Goal: Transaction & Acquisition: Purchase product/service

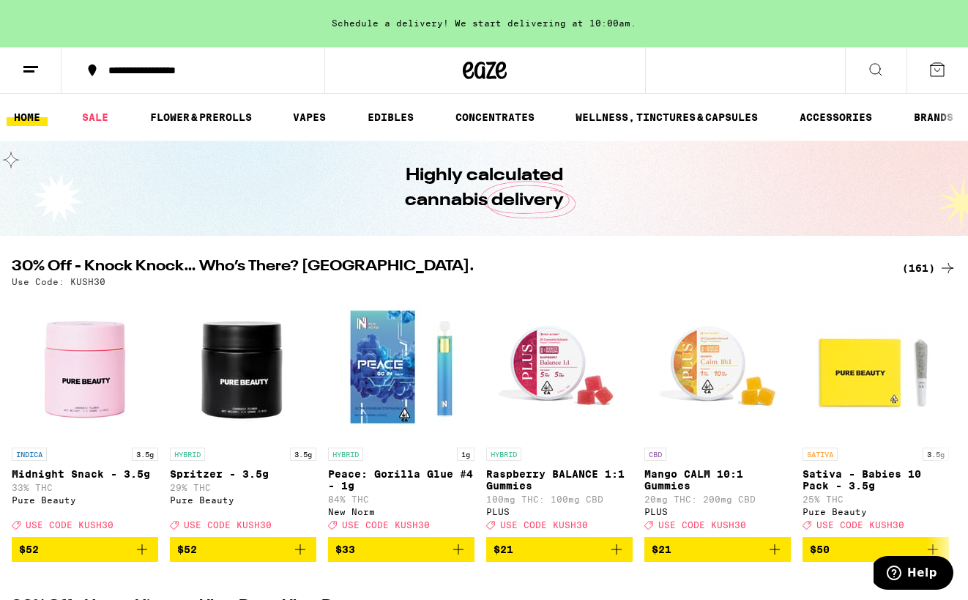
click at [909, 269] on div "(161)" at bounding box center [929, 268] width 54 height 18
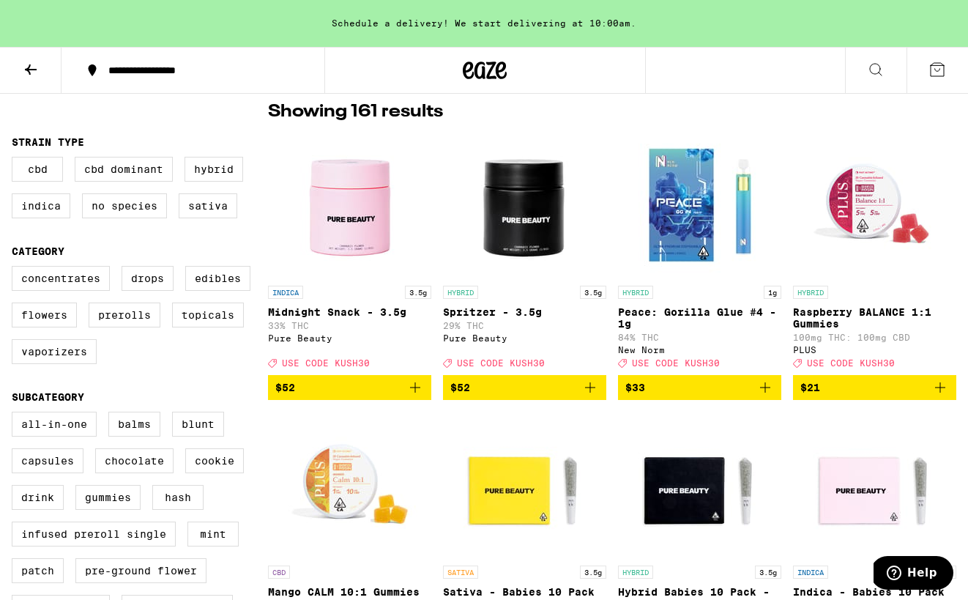
scroll to position [131, 0]
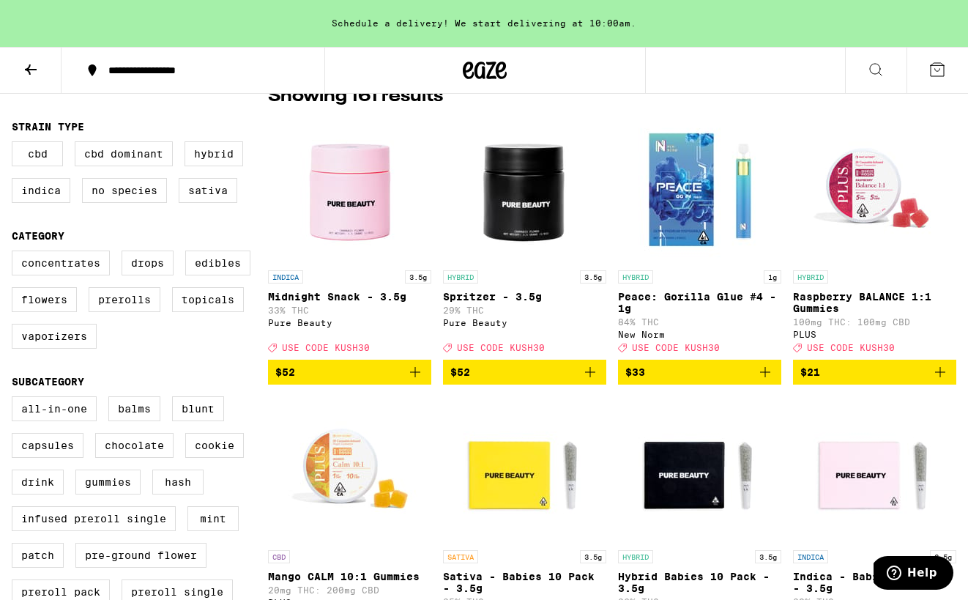
click at [762, 381] on icon "Add to bag" at bounding box center [765, 372] width 18 height 18
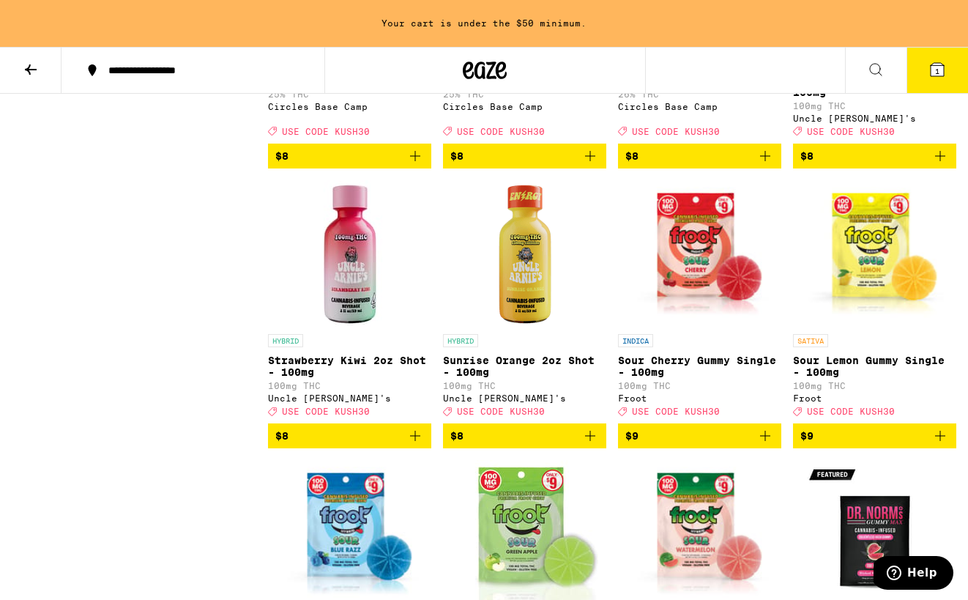
scroll to position [1197, 0]
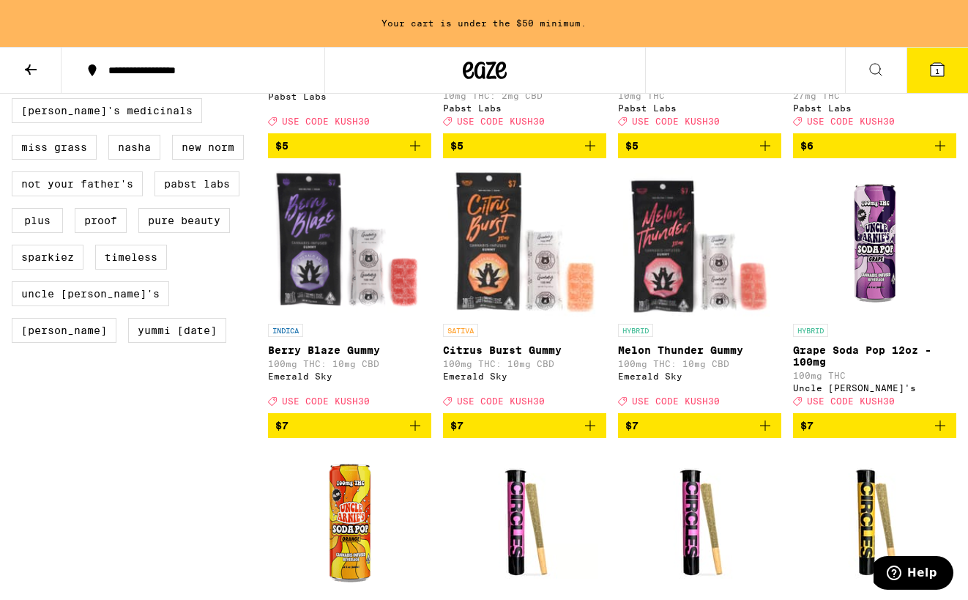
click at [22, 75] on icon at bounding box center [31, 70] width 18 height 18
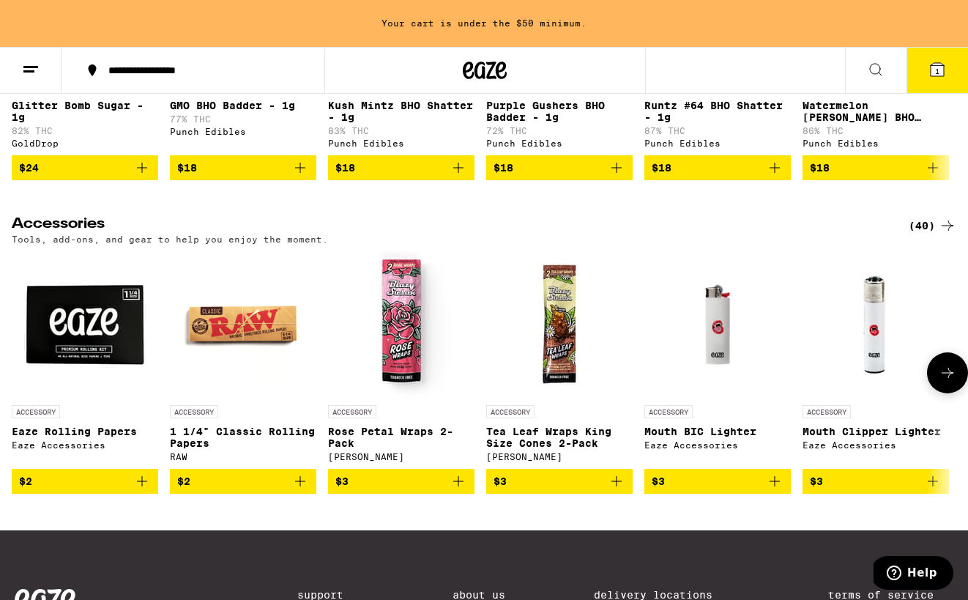
scroll to position [6312, 0]
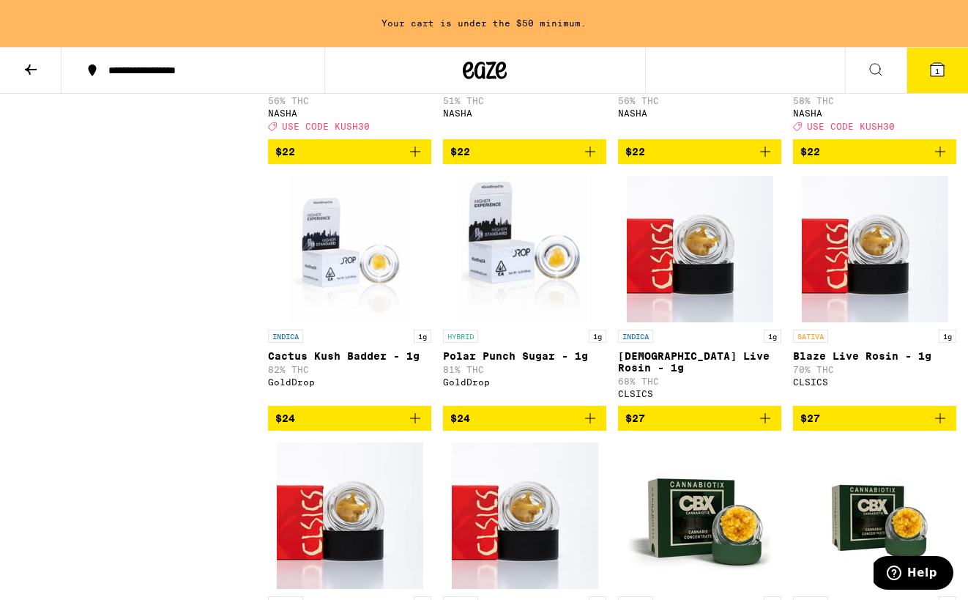
scroll to position [1703, 0]
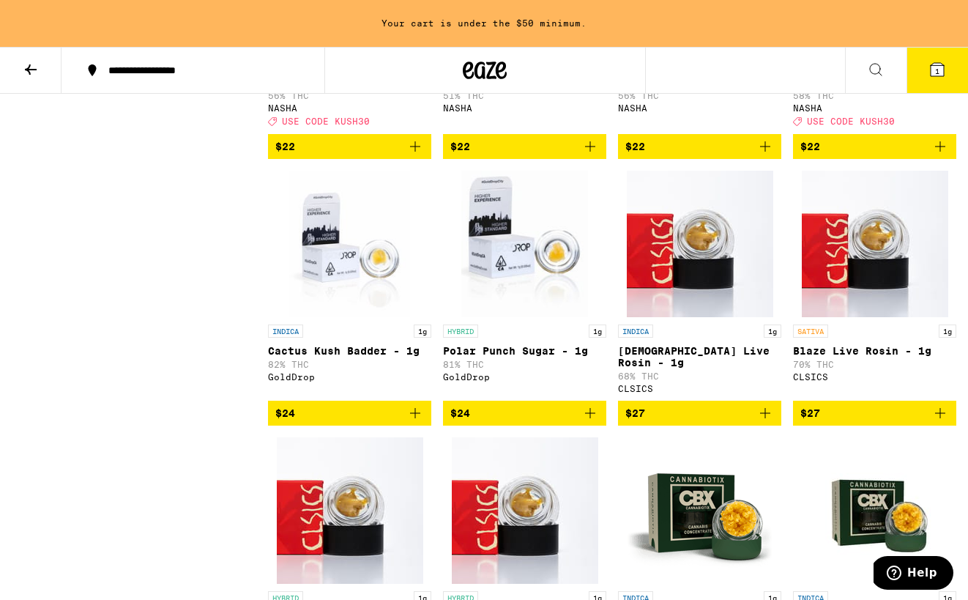
click at [746, 312] on img "Open page for Surely Temple Live Rosin - 1g from CLSICS" at bounding box center [700, 244] width 146 height 146
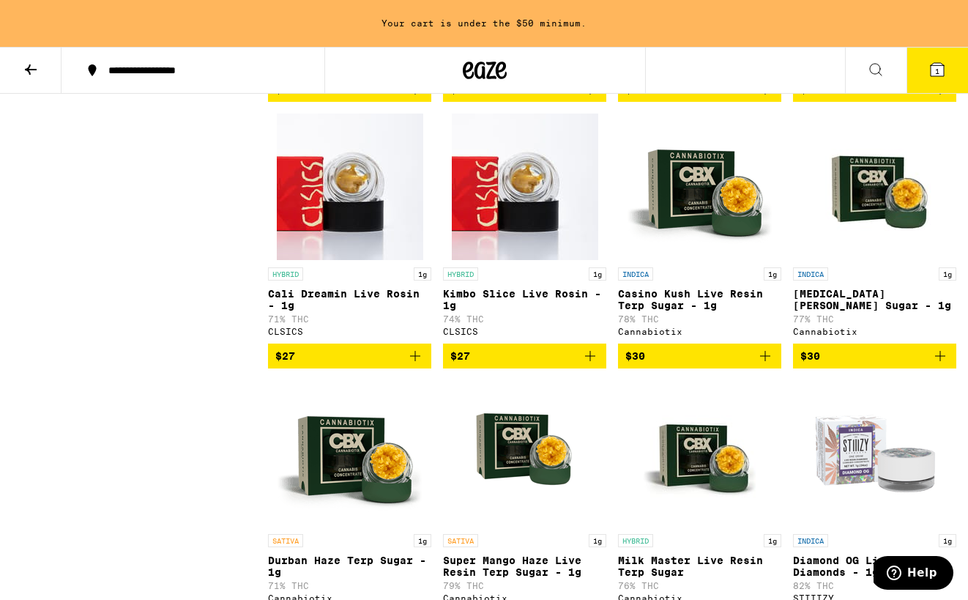
scroll to position [2027, 0]
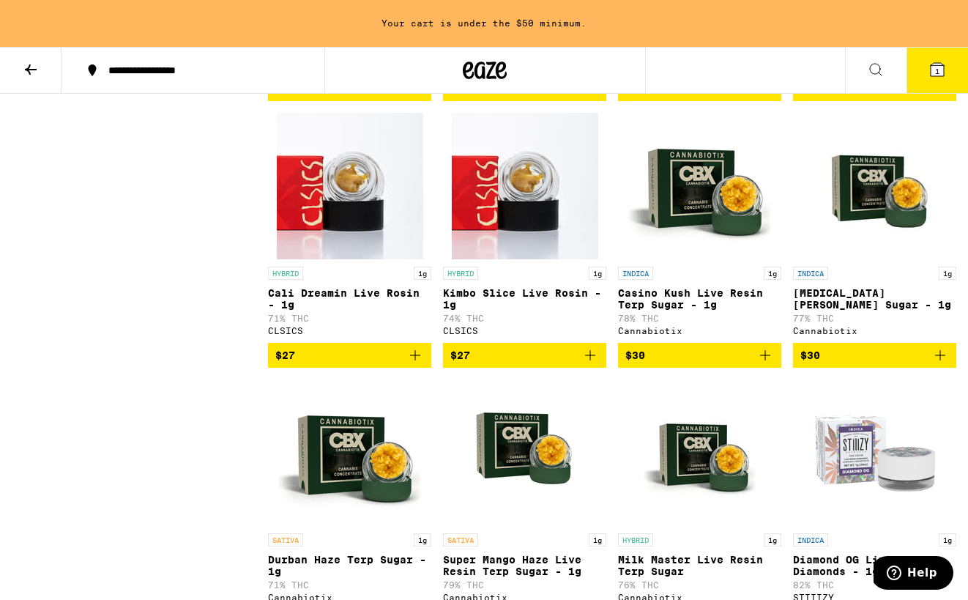
click at [592, 364] on icon "Add to bag" at bounding box center [590, 355] width 18 height 18
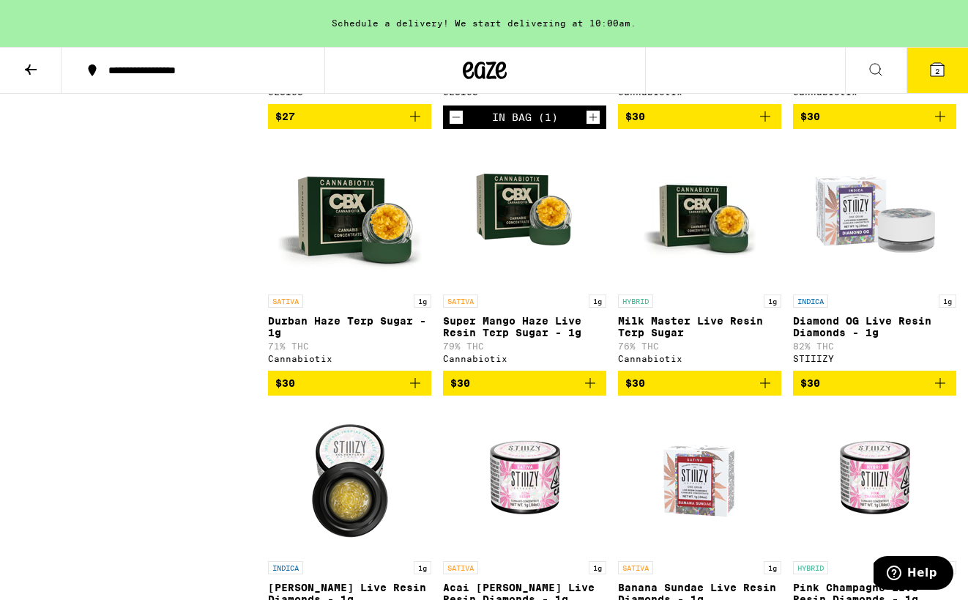
scroll to position [2285, 0]
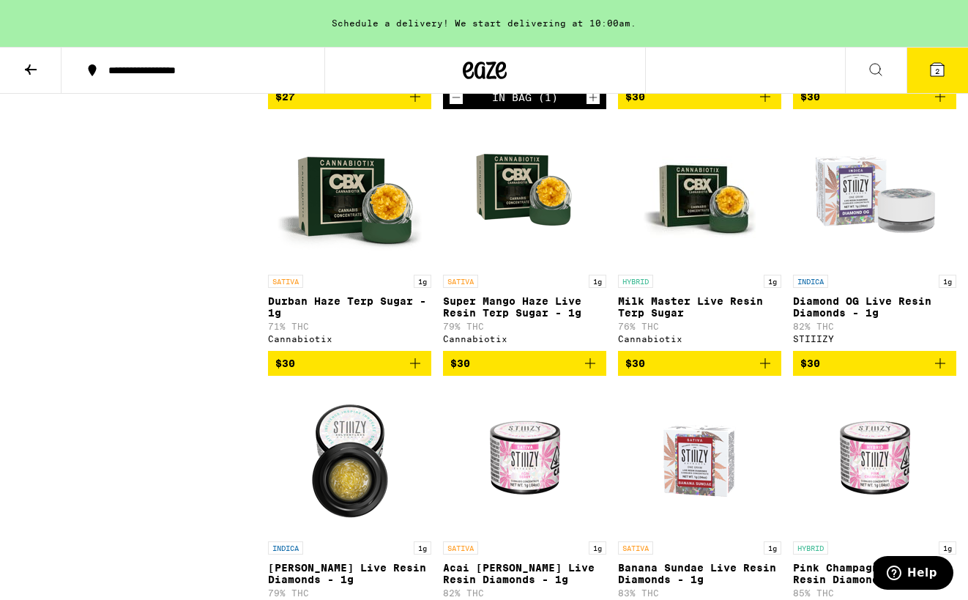
click at [758, 372] on icon "Add to bag" at bounding box center [765, 363] width 18 height 18
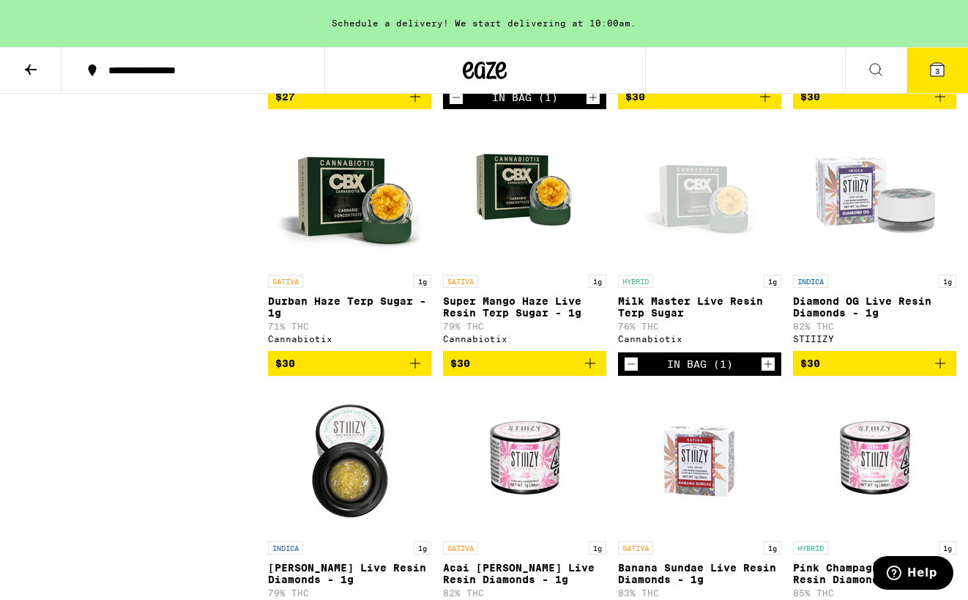
click at [597, 372] on icon "Add to bag" at bounding box center [590, 363] width 18 height 18
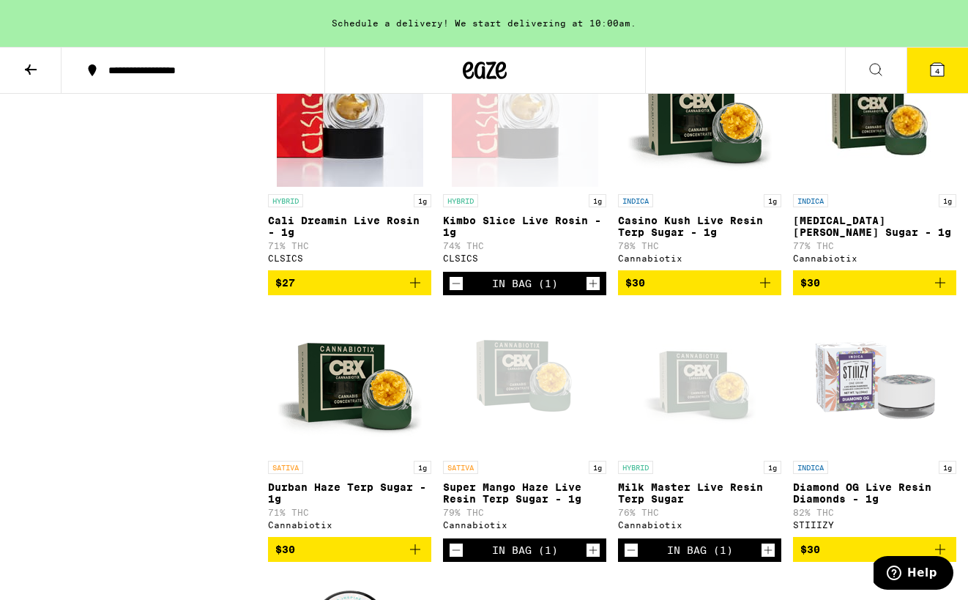
scroll to position [2111, 0]
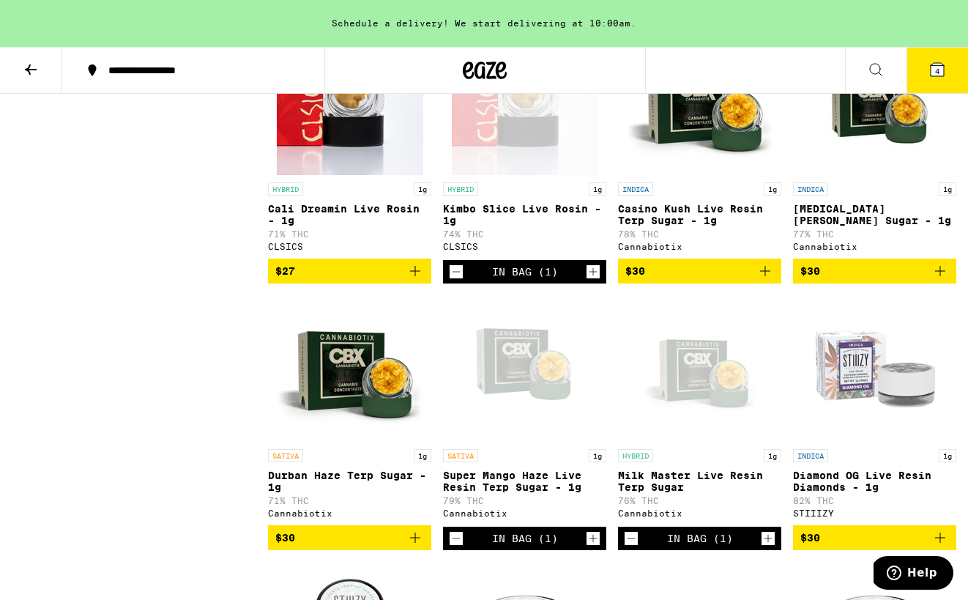
click at [762, 280] on icon "Add to bag" at bounding box center [765, 271] width 18 height 18
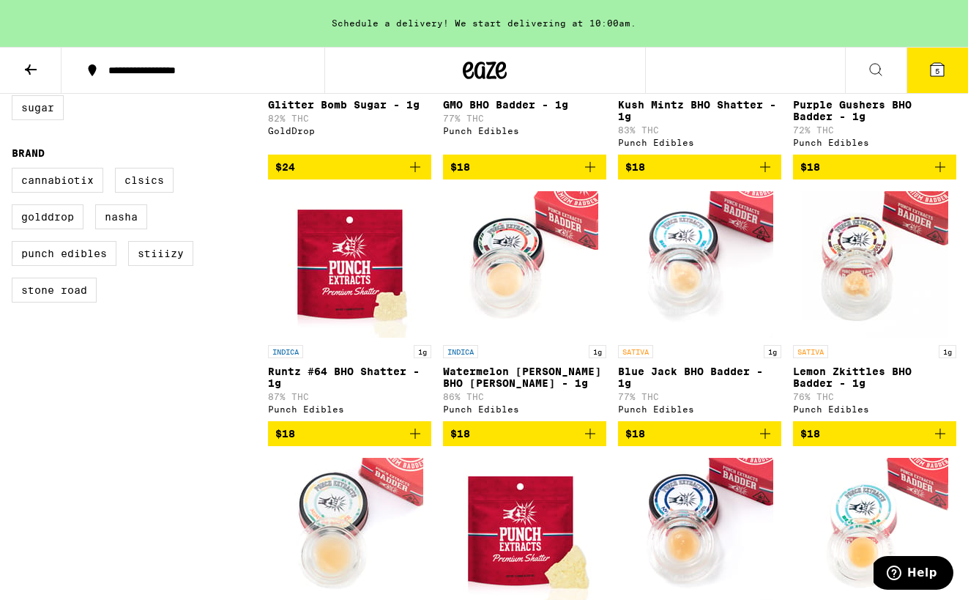
scroll to position [318, 0]
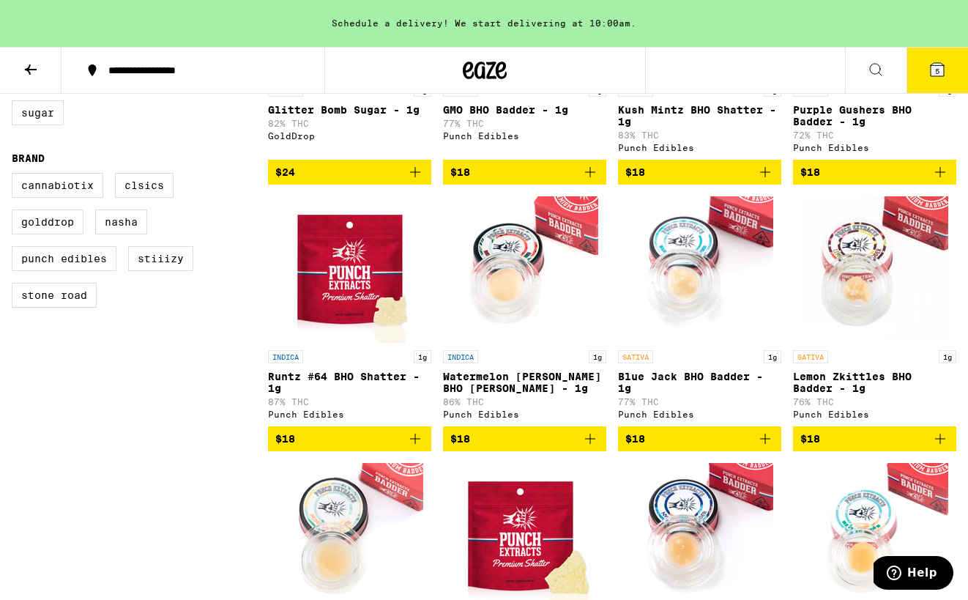
click at [51, 72] on button at bounding box center [30, 71] width 61 height 46
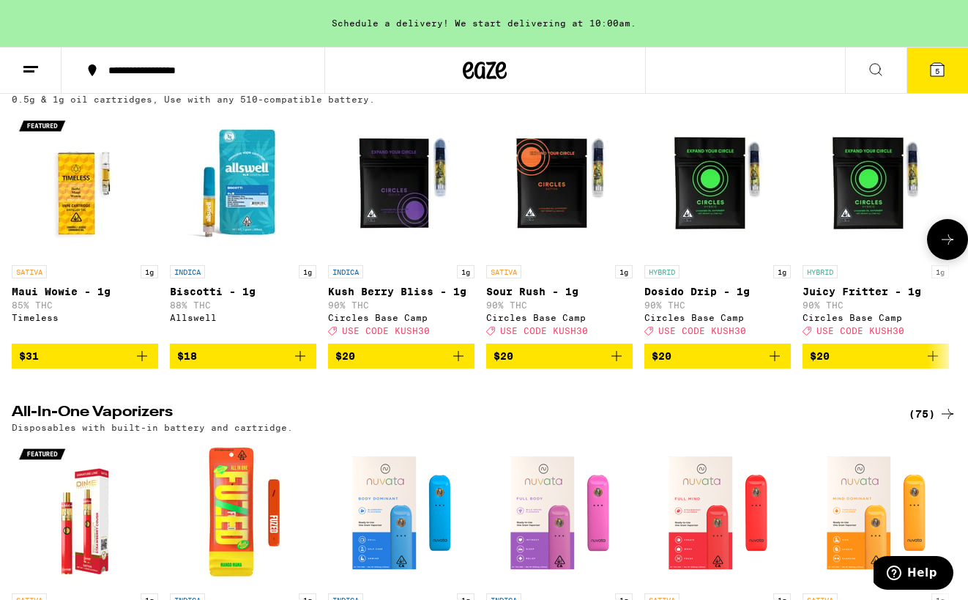
scroll to position [2203, 0]
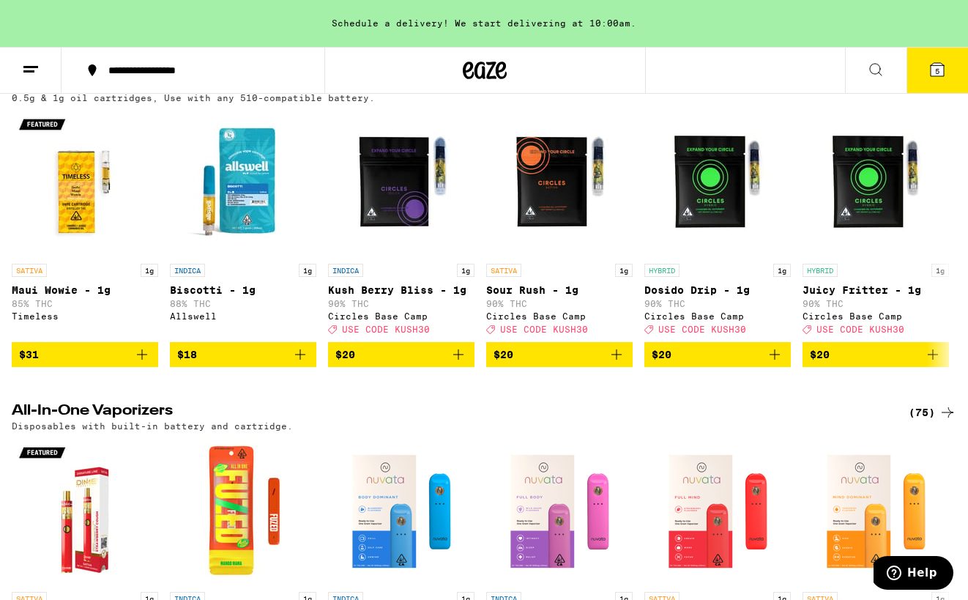
click at [930, 93] on div "(73)" at bounding box center [932, 84] width 48 height 18
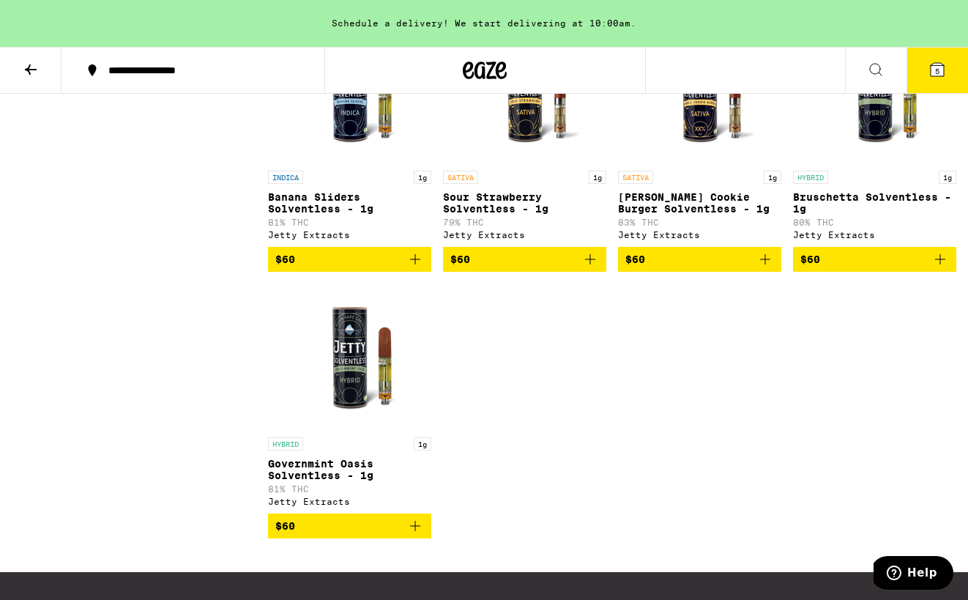
scroll to position [4705, 0]
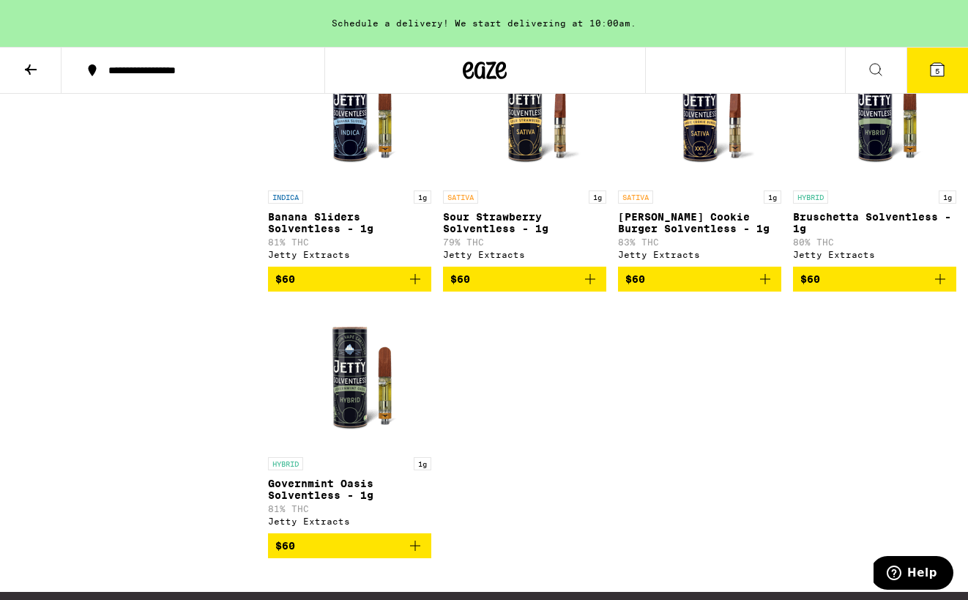
click at [938, 288] on icon "Add to bag" at bounding box center [940, 279] width 18 height 18
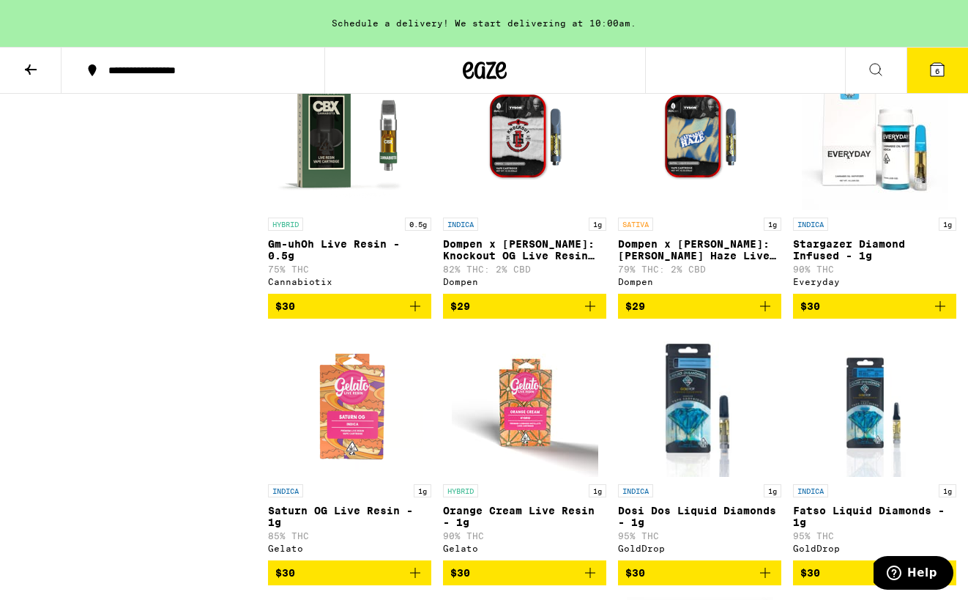
scroll to position [1580, 0]
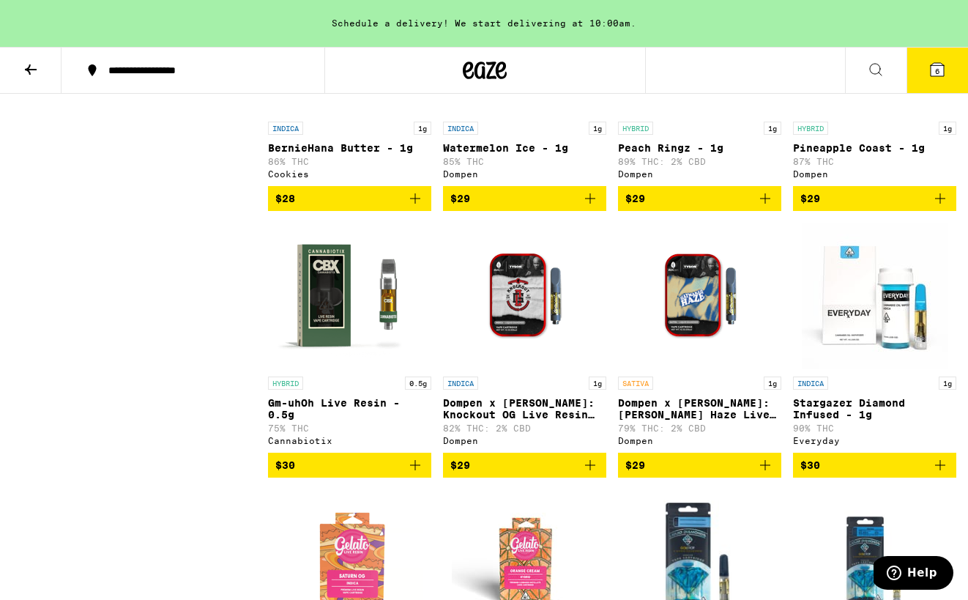
click at [363, 474] on span "$30" at bounding box center [349, 465] width 149 height 18
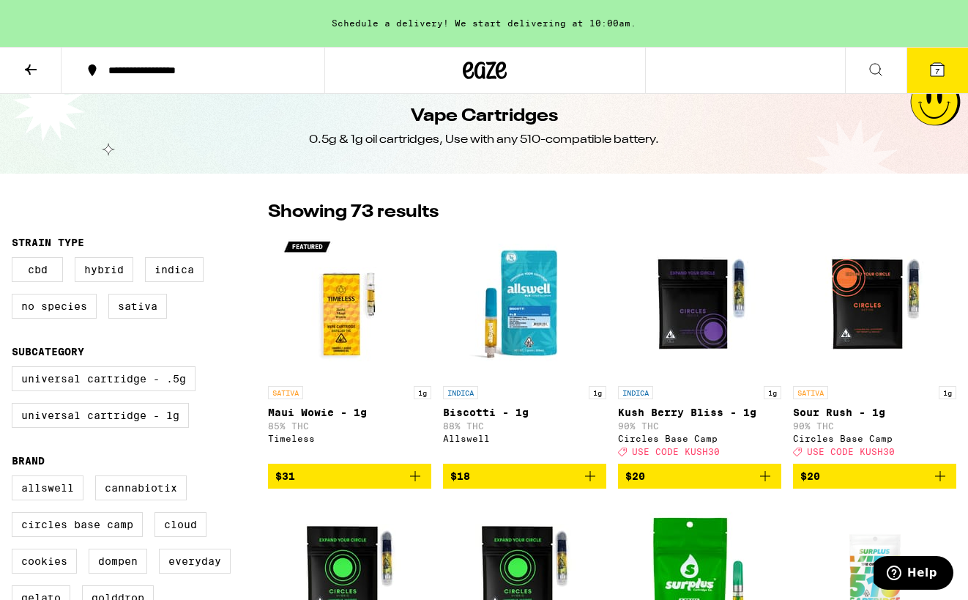
scroll to position [0, 0]
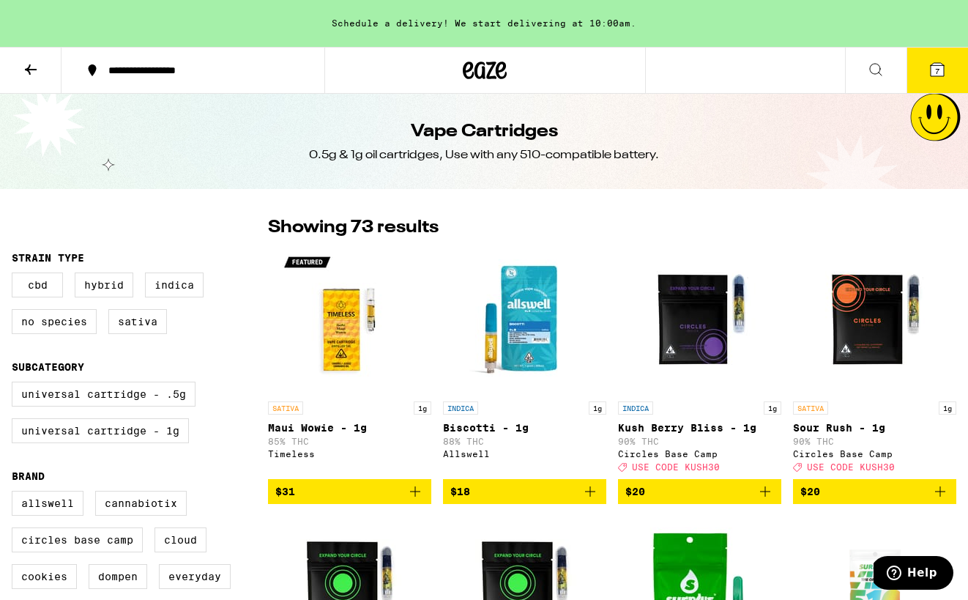
click at [939, 73] on span "7" at bounding box center [937, 71] width 4 height 9
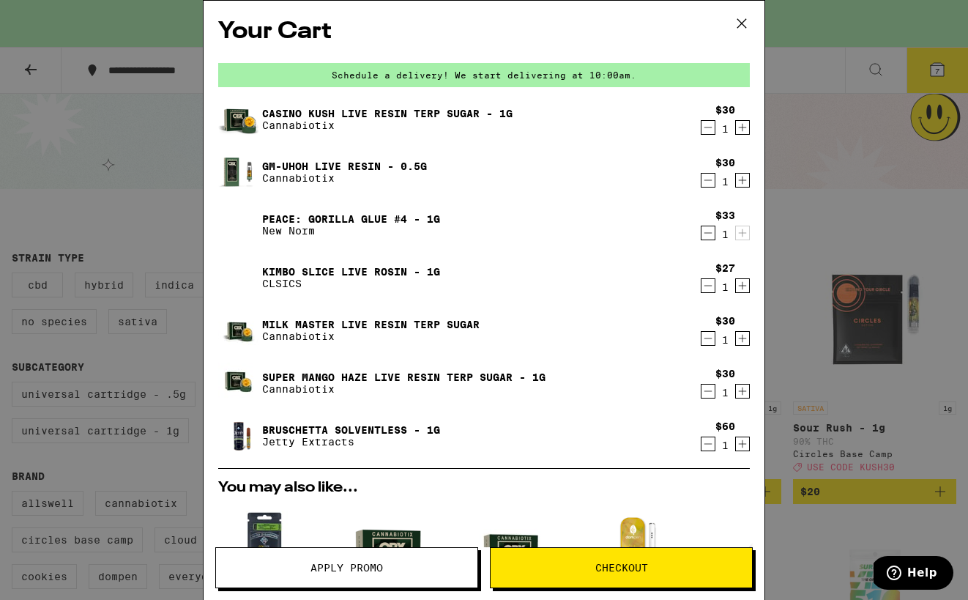
click at [710, 234] on icon "Decrement" at bounding box center [707, 233] width 13 height 18
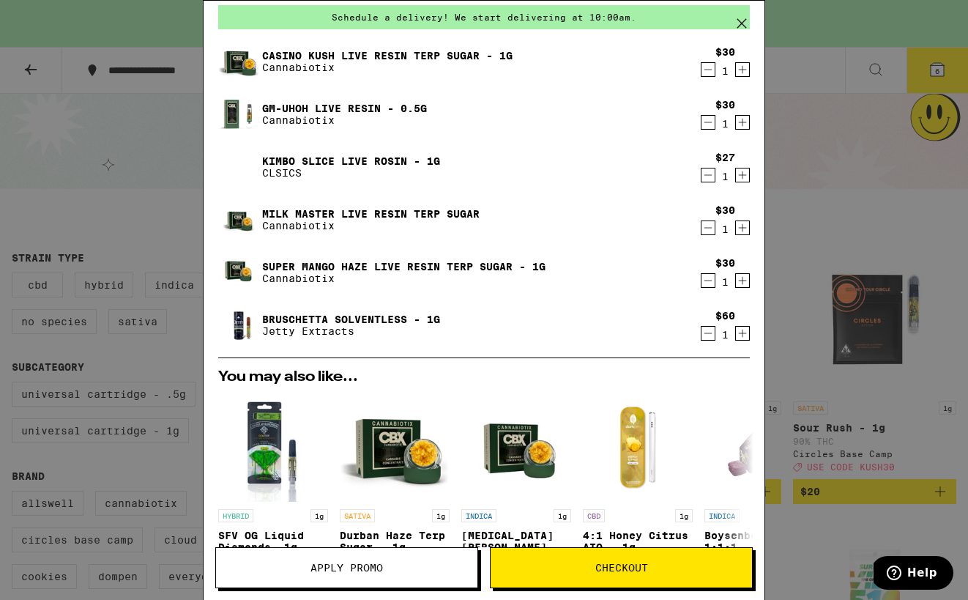
scroll to position [57, 0]
click at [707, 176] on icon "Decrement" at bounding box center [707, 176] width 13 height 18
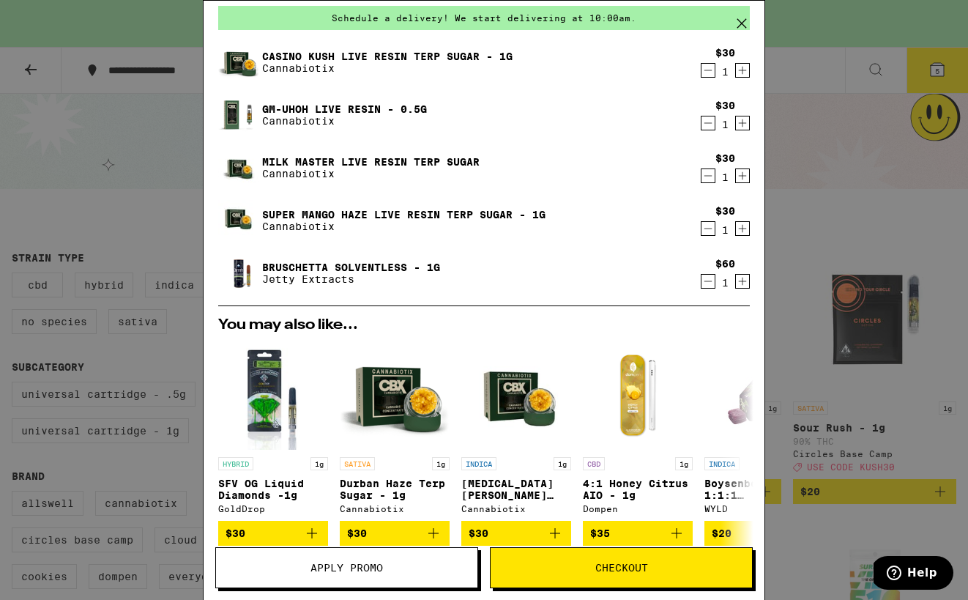
click at [707, 75] on icon "Decrement" at bounding box center [707, 70] width 13 height 18
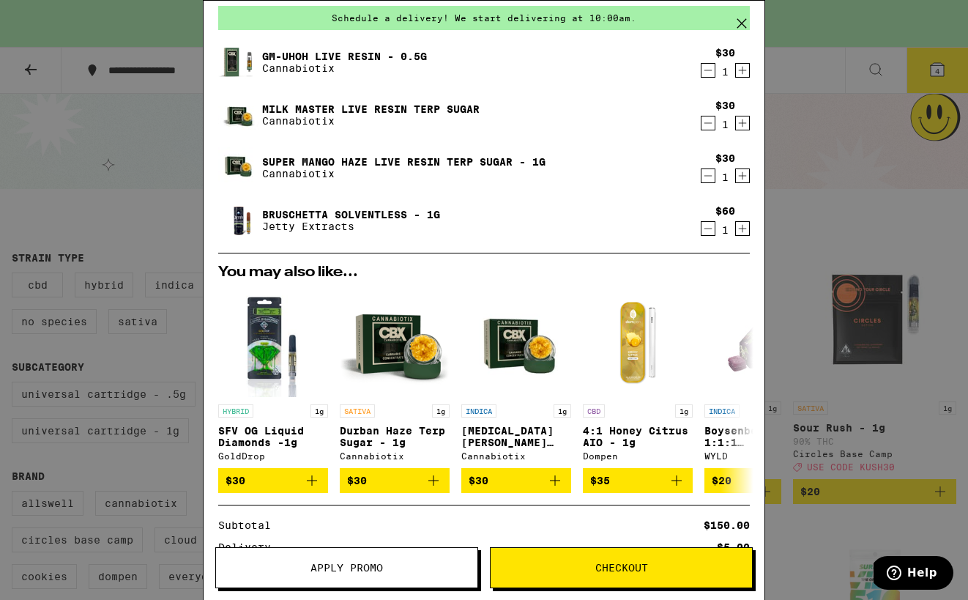
click at [703, 176] on icon "Decrement" at bounding box center [707, 176] width 13 height 18
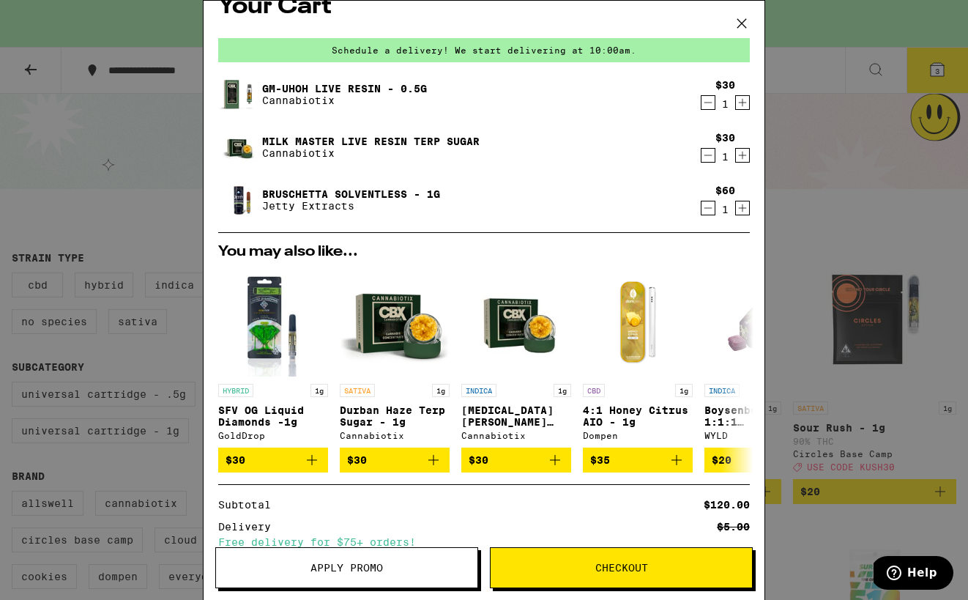
scroll to position [31, 0]
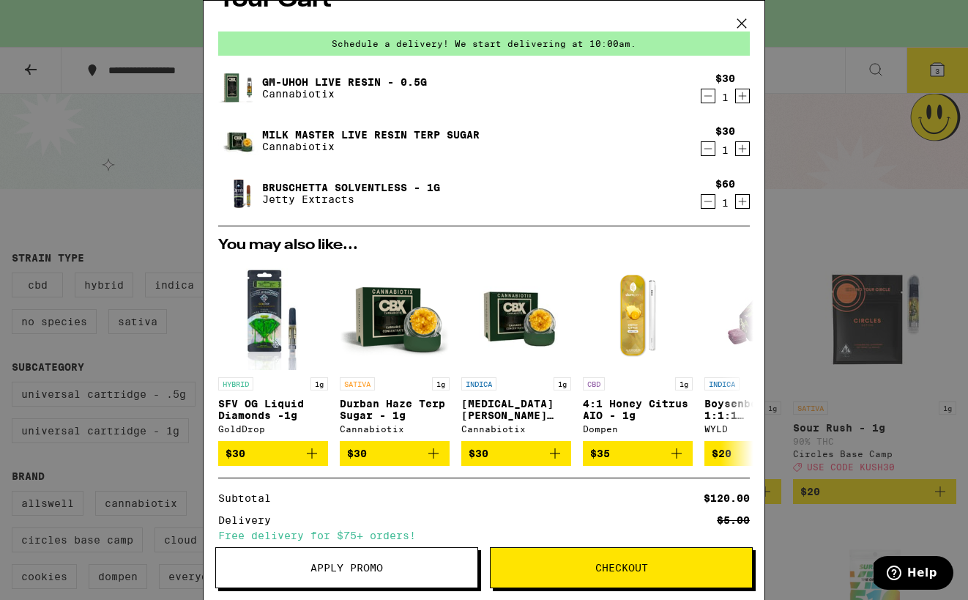
click at [740, 148] on icon "Increment" at bounding box center [742, 149] width 13 height 18
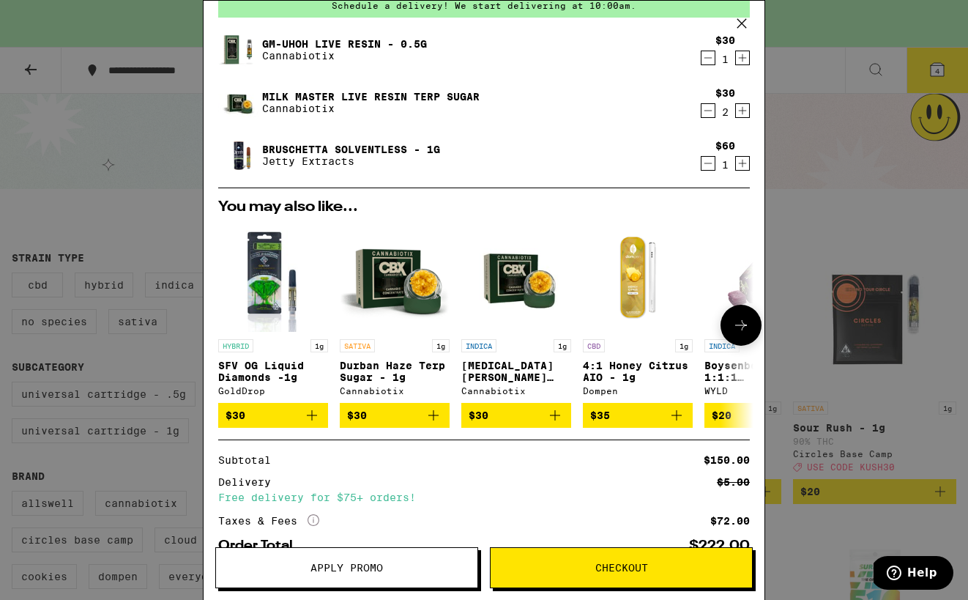
scroll to position [0, 0]
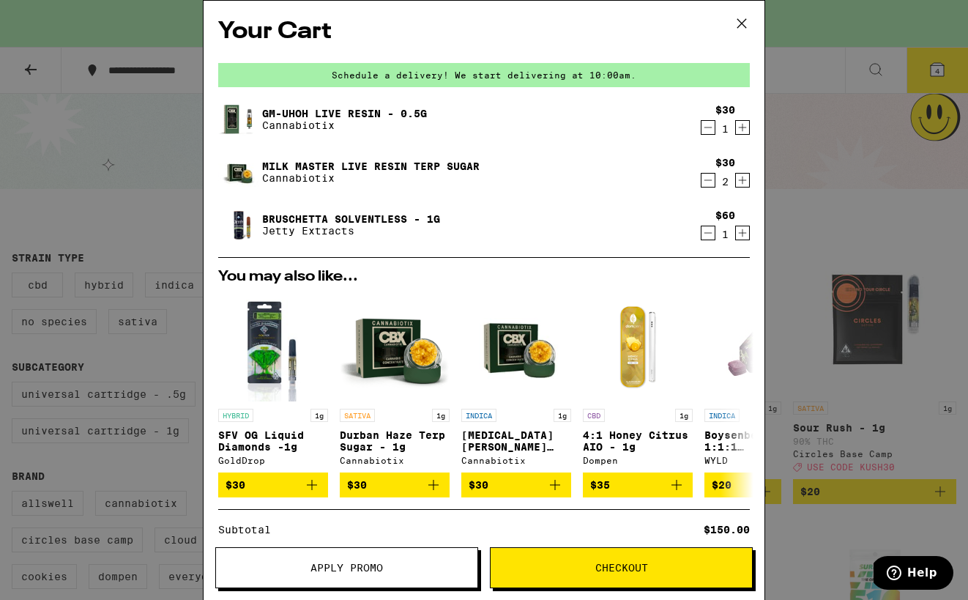
click at [711, 185] on icon "Decrement" at bounding box center [707, 180] width 13 height 18
click at [144, 89] on div "Your Cart Schedule a delivery! We start delivering at 10:00am. Gm-uhOh Live Res…" at bounding box center [484, 300] width 968 height 600
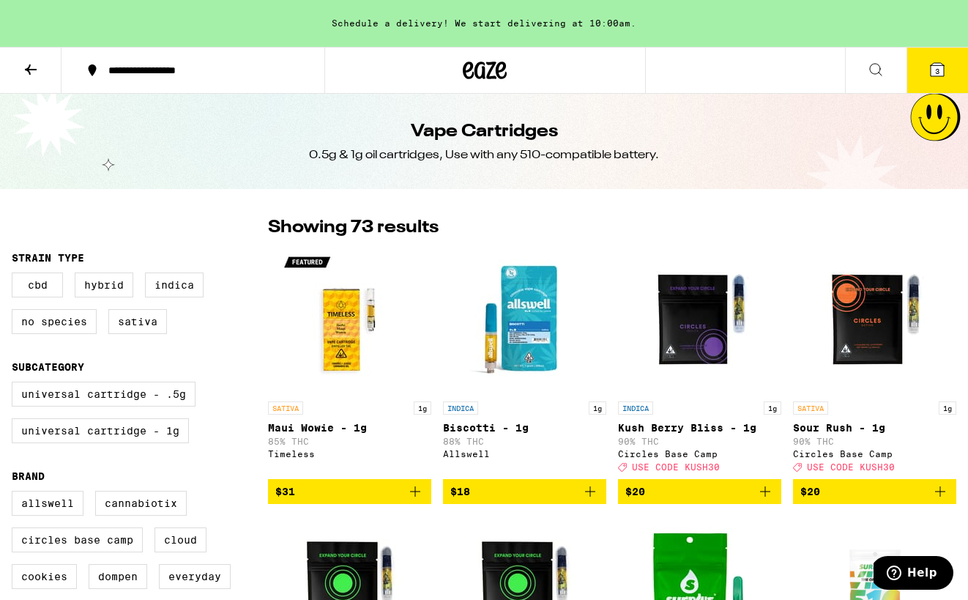
click at [19, 67] on button at bounding box center [30, 71] width 61 height 46
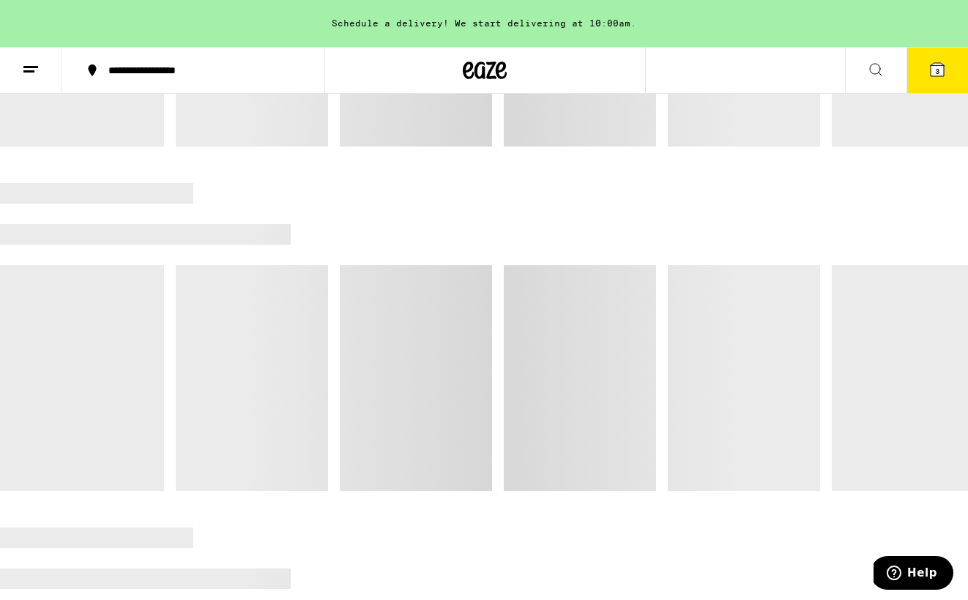
scroll to position [424, 0]
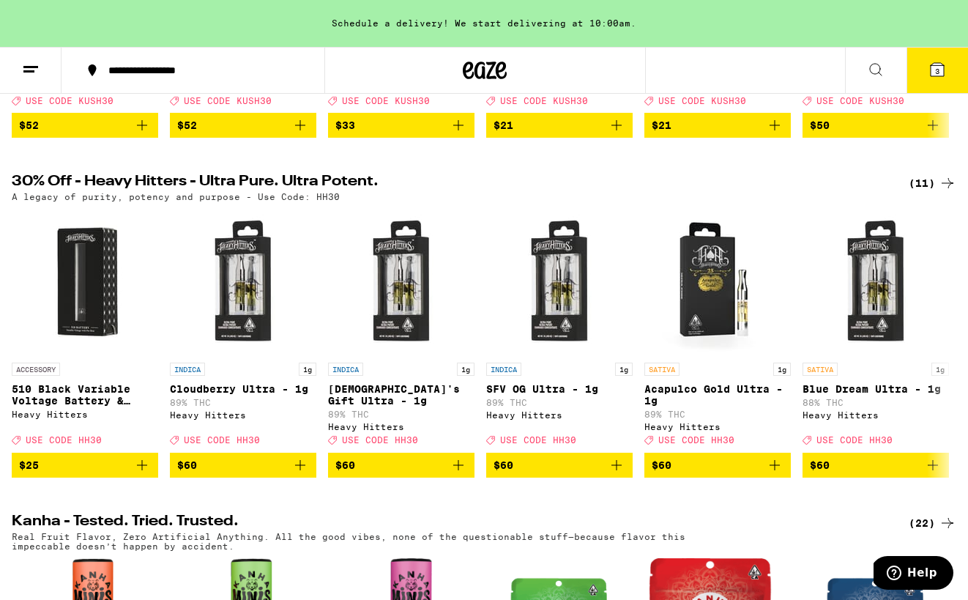
click at [933, 61] on icon at bounding box center [937, 70] width 18 height 18
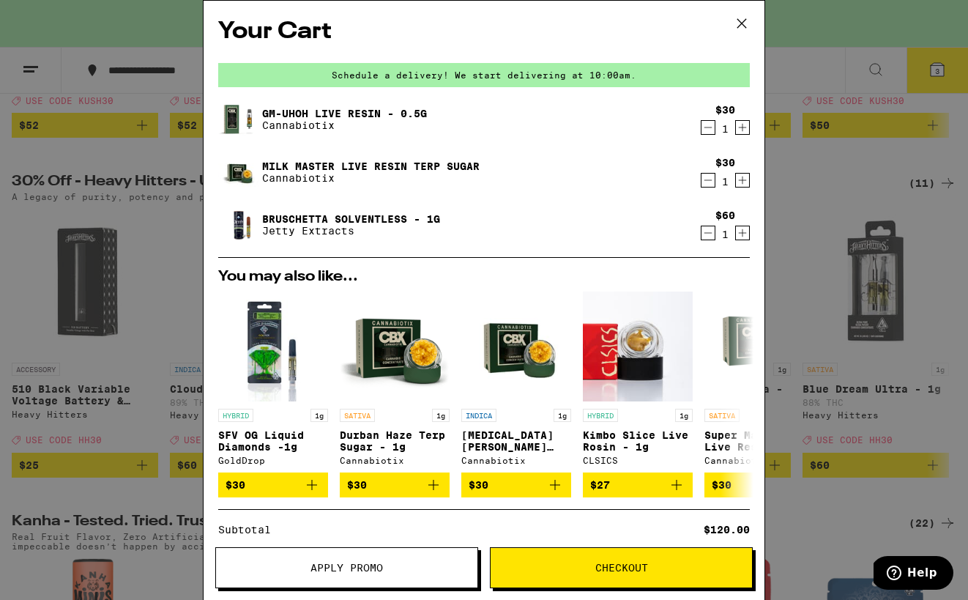
click at [748, 26] on icon at bounding box center [742, 23] width 22 height 22
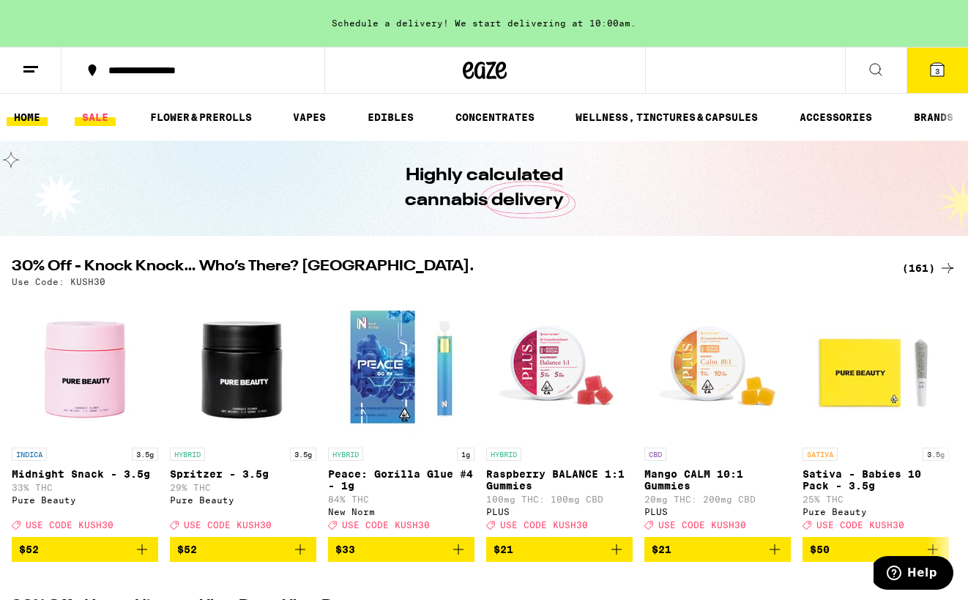
click at [85, 116] on link "SALE" at bounding box center [95, 117] width 41 height 18
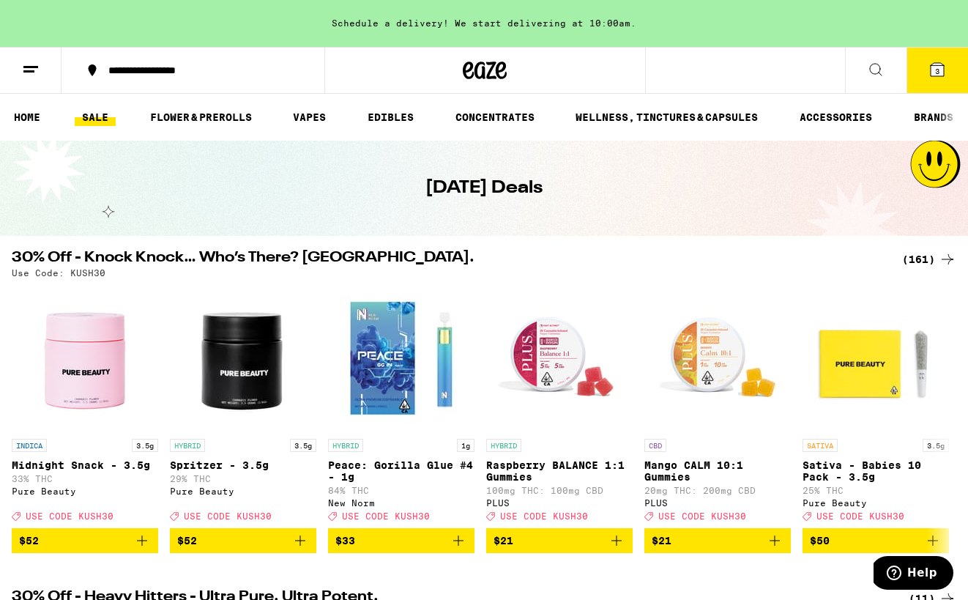
click at [923, 257] on div "(161)" at bounding box center [929, 259] width 54 height 18
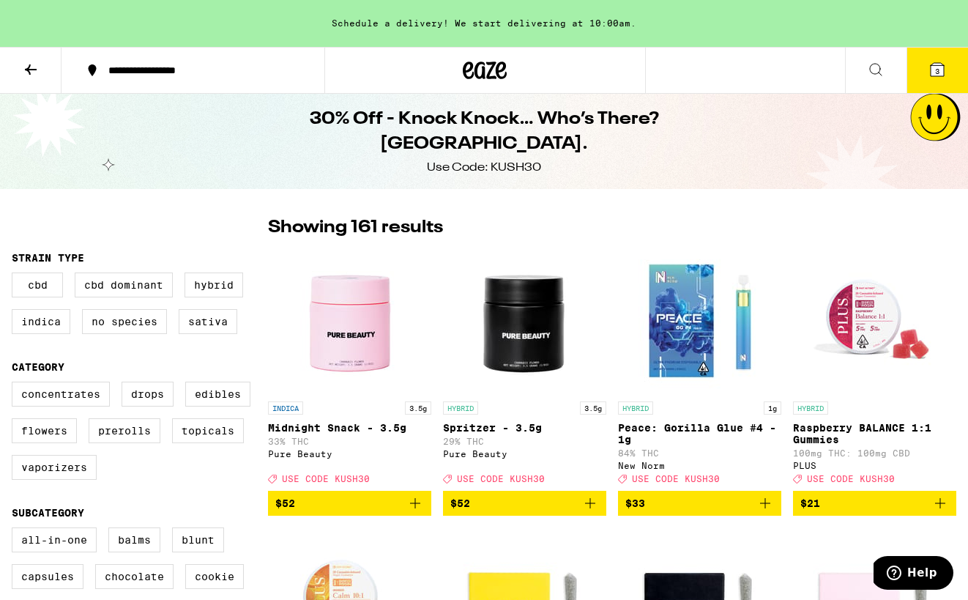
click at [684, 370] on img "Open page for Peace: Gorilla Glue #4 - 1g from New Norm" at bounding box center [700, 320] width 146 height 146
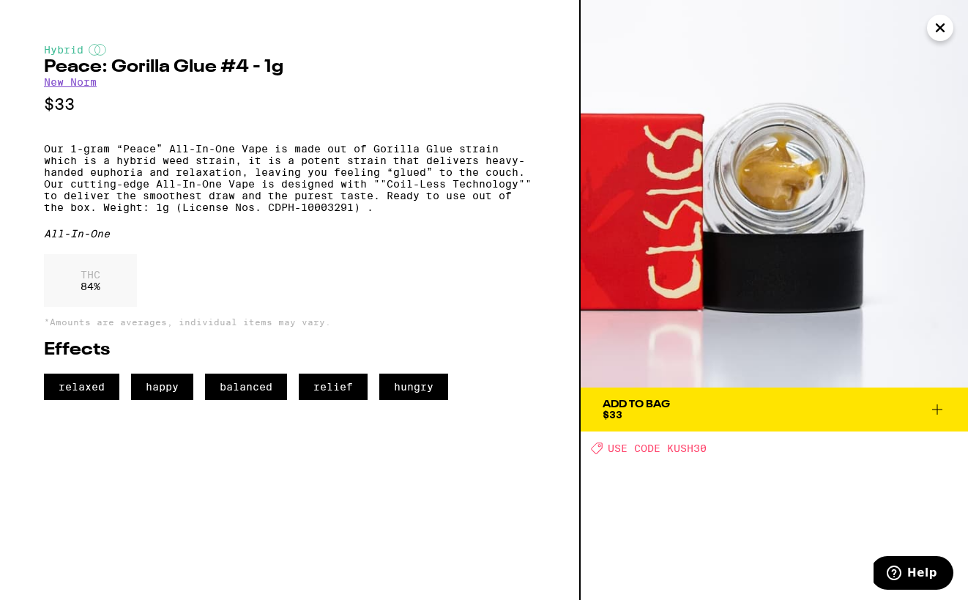
click at [931, 37] on icon "Close" at bounding box center [940, 28] width 18 height 22
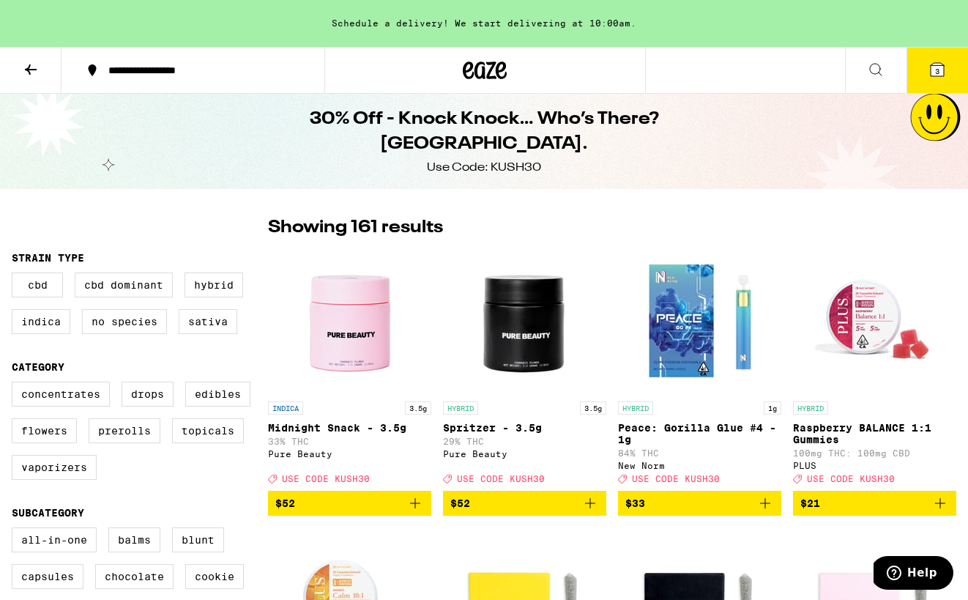
click at [701, 322] on img "Open page for Peace: Gorilla Glue #4 - 1g from New Norm" at bounding box center [700, 320] width 146 height 146
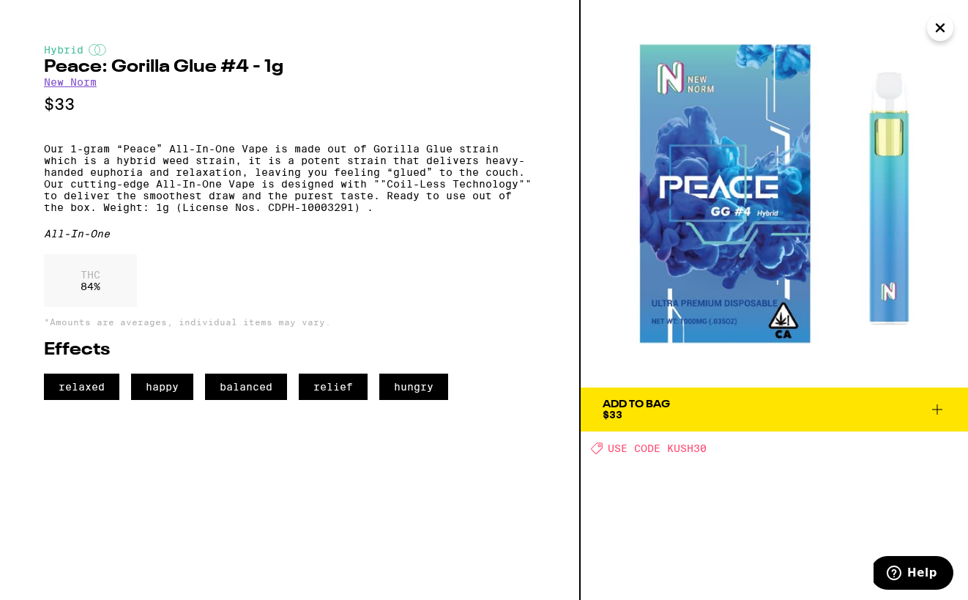
click at [682, 447] on span "USE CODE KUSH30" at bounding box center [657, 448] width 99 height 12
copy span "KUSH30"
click at [785, 401] on span "Add To Bag $33" at bounding box center [773, 409] width 343 height 20
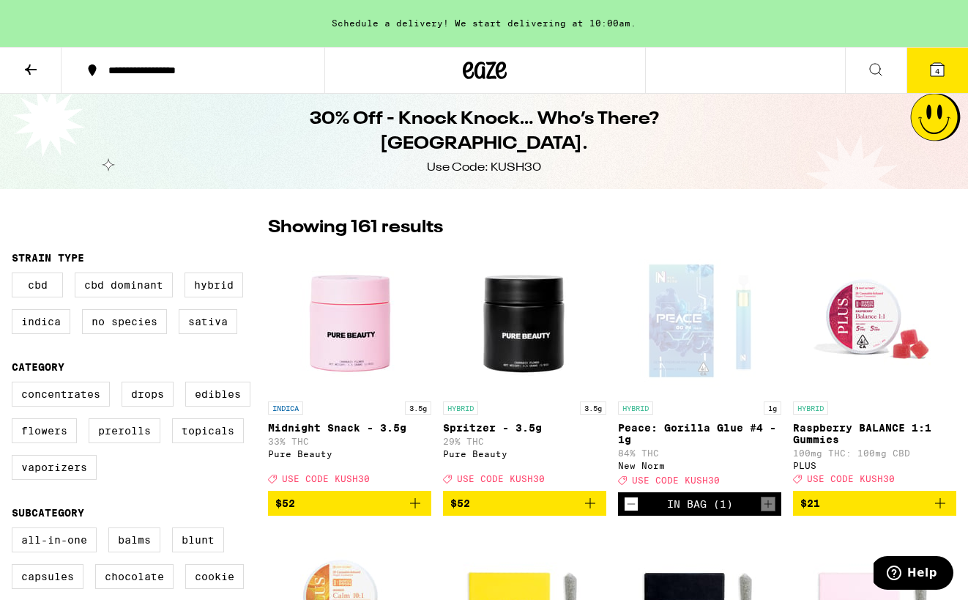
click at [943, 65] on icon at bounding box center [936, 69] width 13 height 13
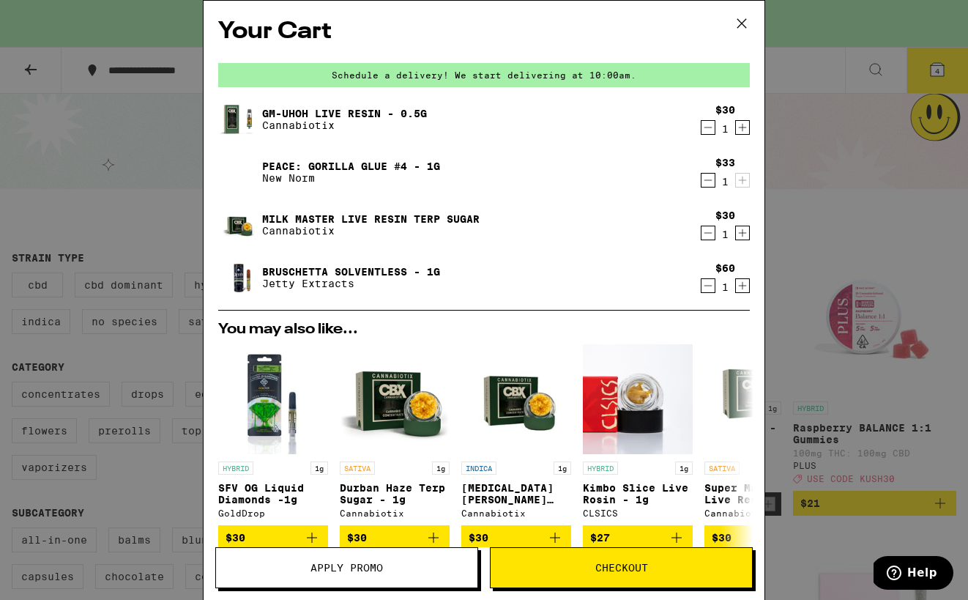
click at [380, 576] on button "Apply Promo" at bounding box center [346, 567] width 263 height 41
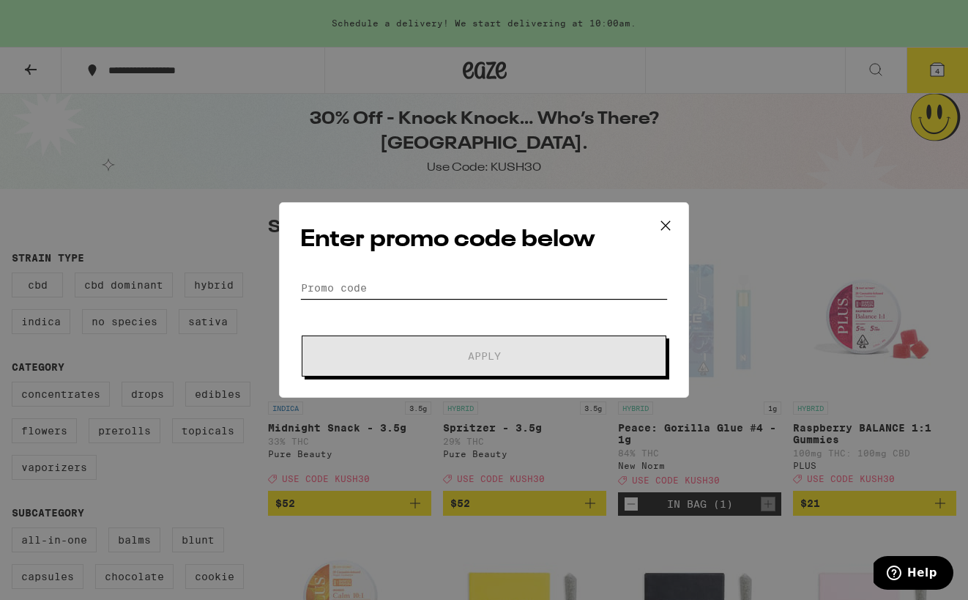
click at [369, 290] on input "Promo Code" at bounding box center [483, 288] width 367 height 22
paste input "KUSH30"
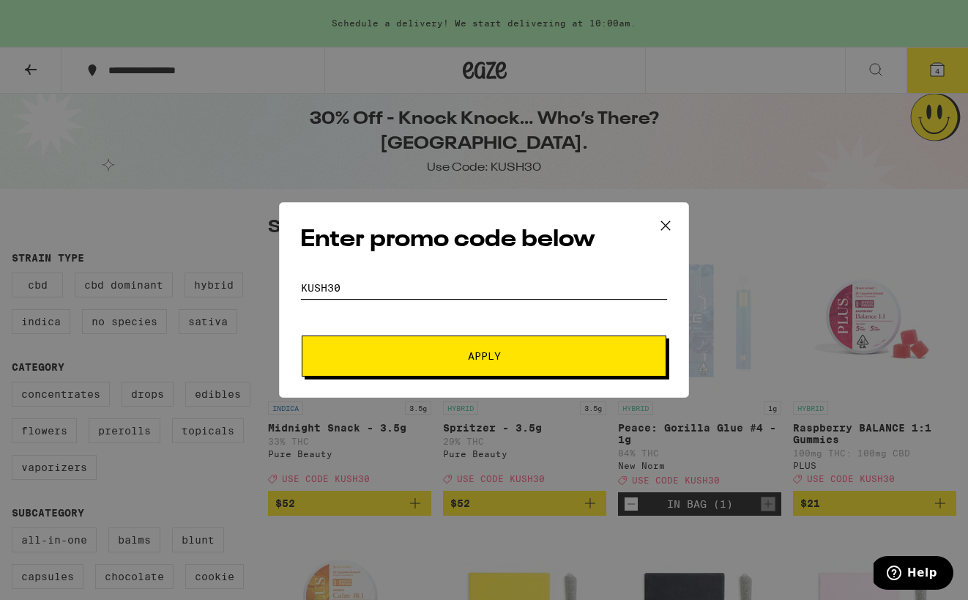
type input "KUSH30"
click at [372, 348] on button "Apply" at bounding box center [484, 355] width 365 height 41
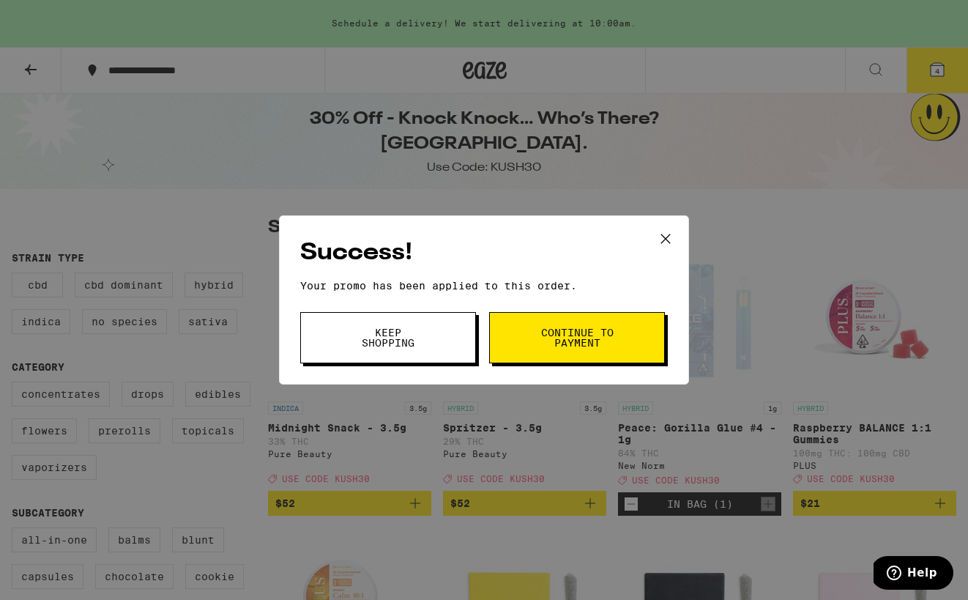
click at [631, 320] on button "Continue to payment" at bounding box center [577, 337] width 176 height 51
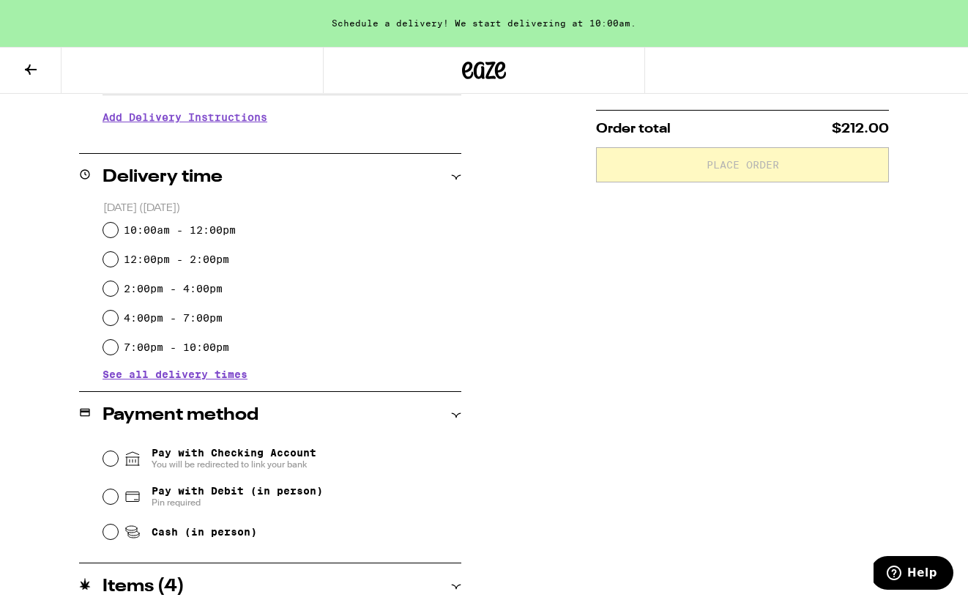
scroll to position [308, 0]
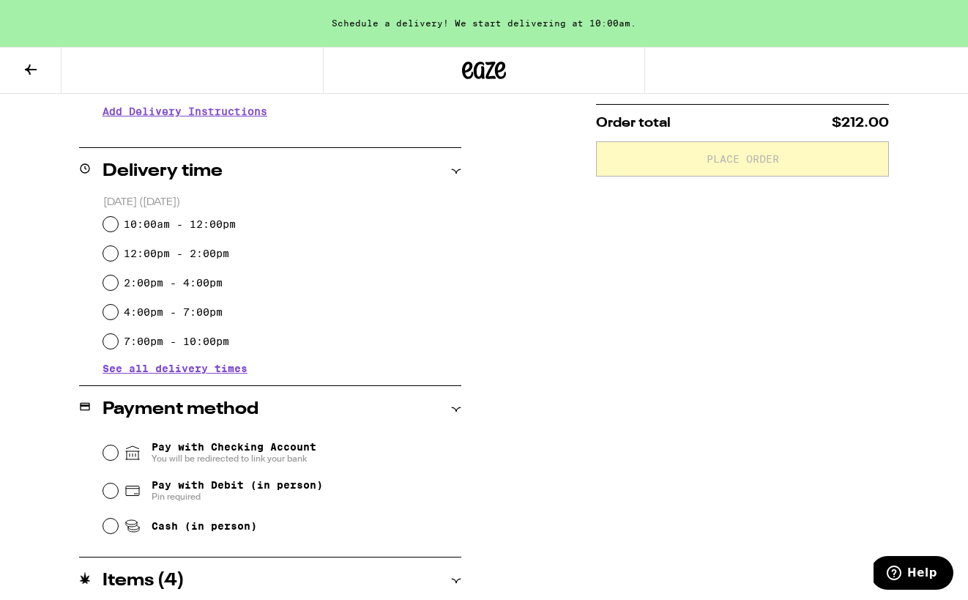
click at [116, 275] on div "2:00pm - 4:00pm" at bounding box center [282, 282] width 358 height 29
click at [115, 250] on input "12:00pm - 2:00pm" at bounding box center [110, 253] width 15 height 15
radio input "true"
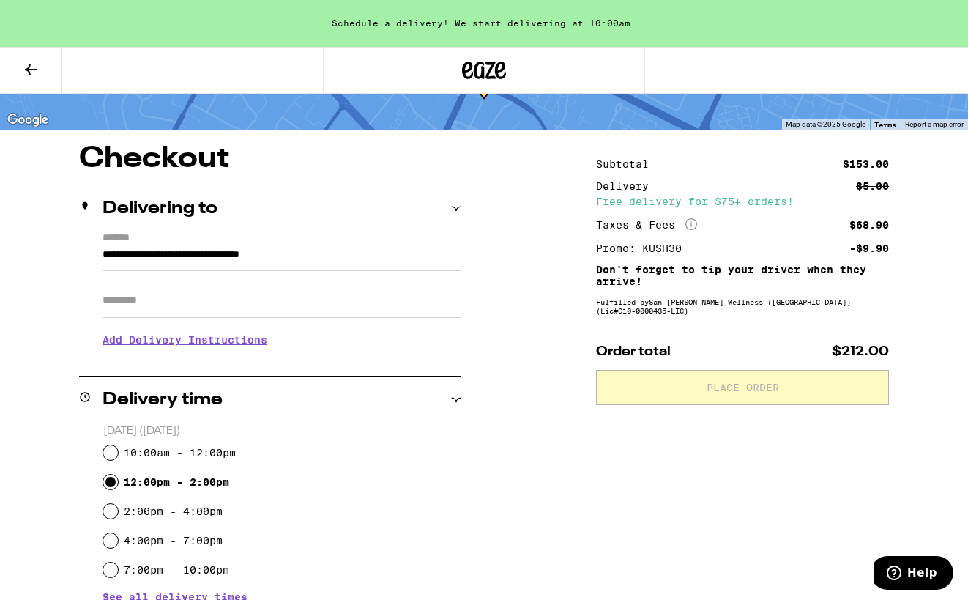
scroll to position [0, 0]
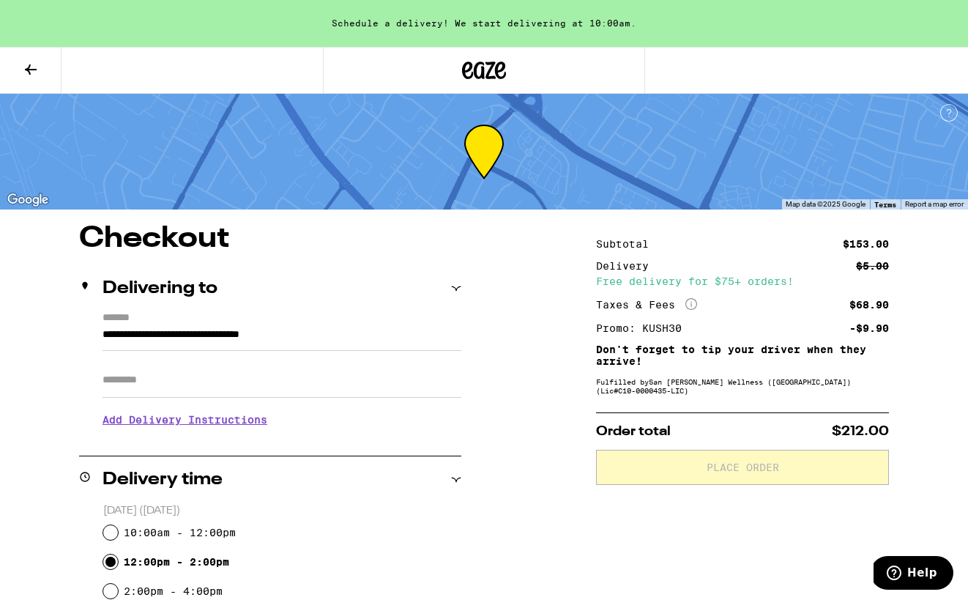
click at [38, 67] on icon at bounding box center [31, 70] width 18 height 18
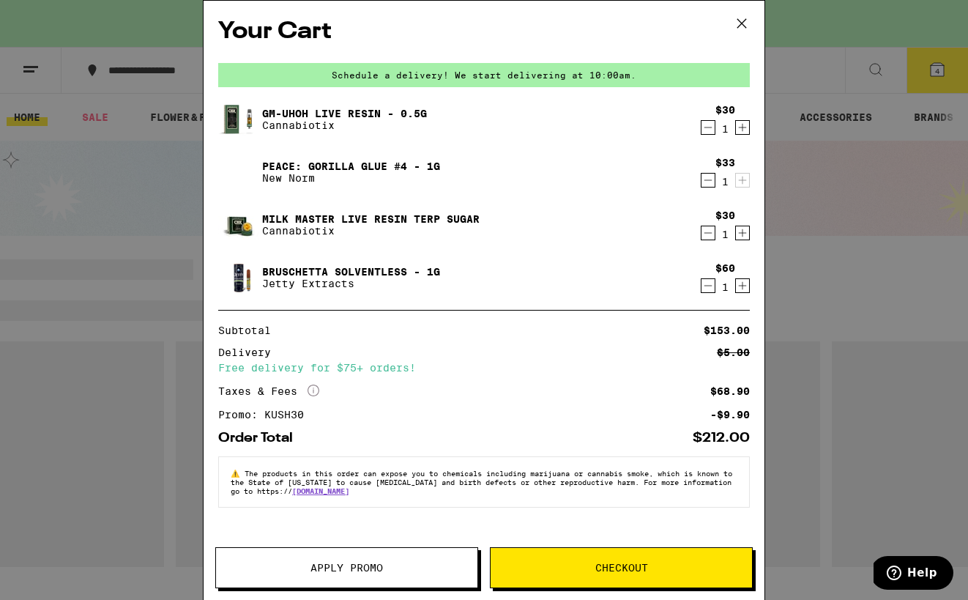
click at [149, 186] on div "Your Cart Schedule a delivery! We start delivering at 10:00am. Gm-uhOh Live Res…" at bounding box center [484, 300] width 968 height 600
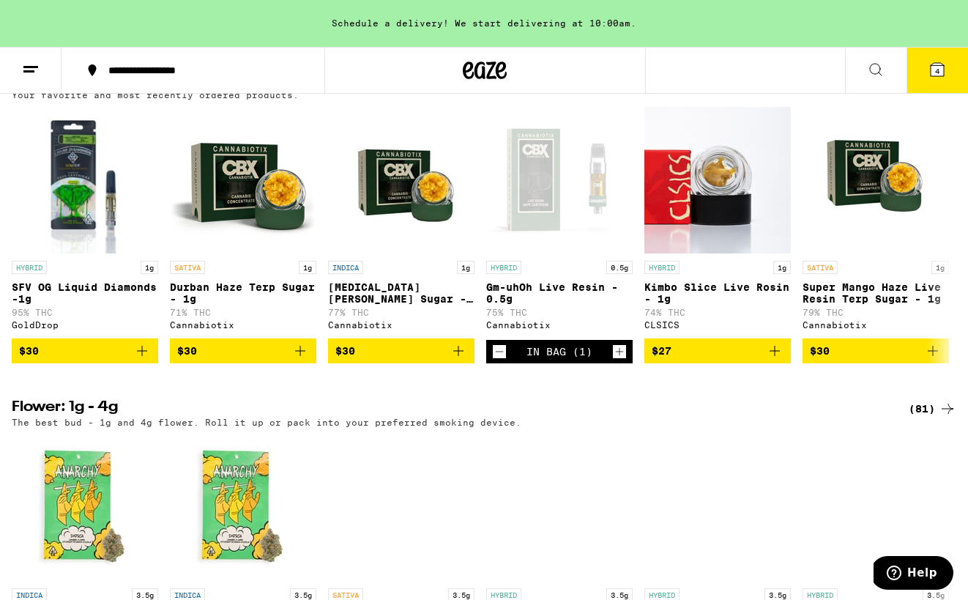
scroll to position [1173, 0]
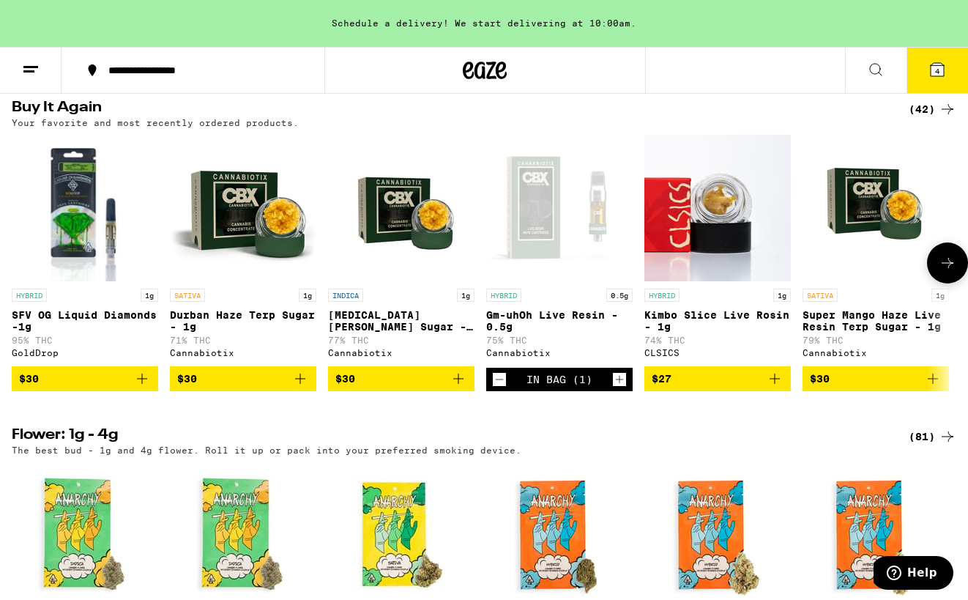
click at [932, 384] on icon "Add to bag" at bounding box center [932, 378] width 10 height 10
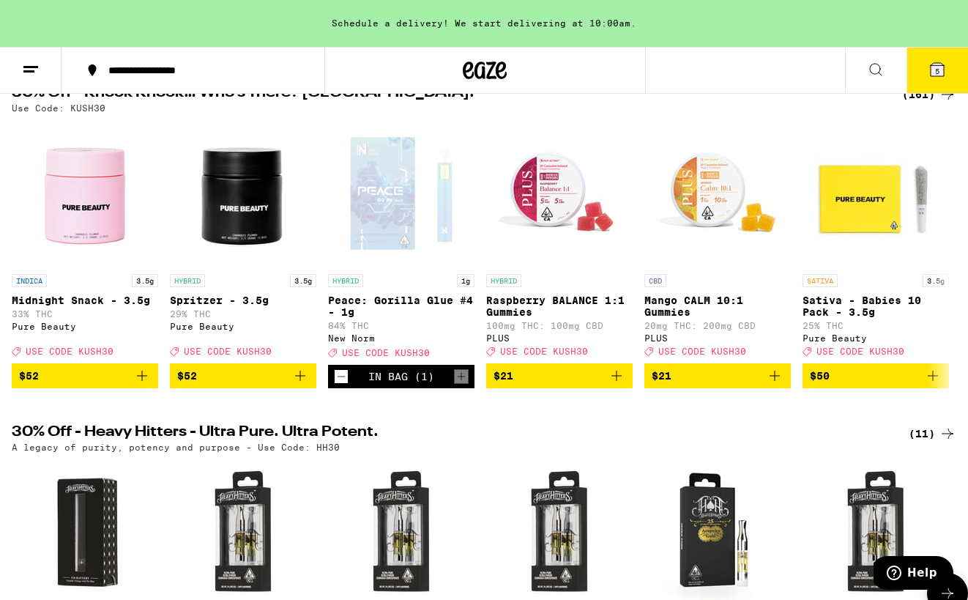
scroll to position [0, 0]
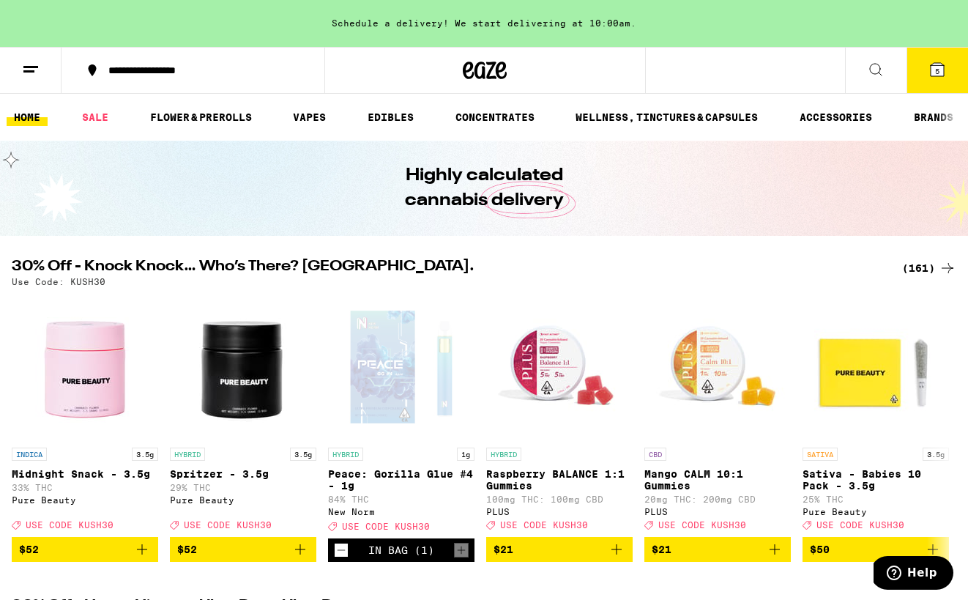
click at [954, 91] on button "5" at bounding box center [936, 70] width 61 height 45
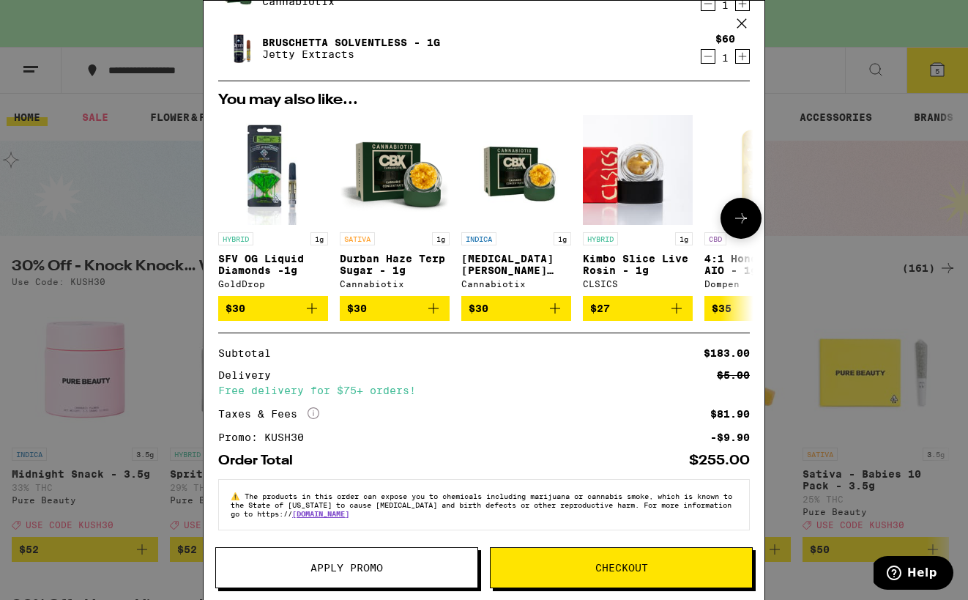
scroll to position [291, 0]
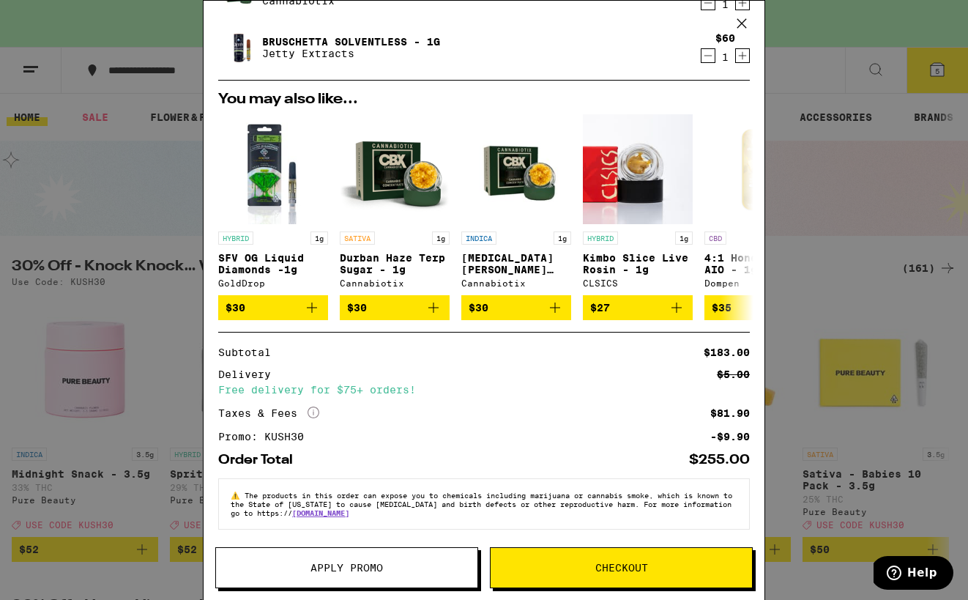
click at [857, 244] on div "Your Cart Schedule a delivery! We start delivering at 10:00am. Gm-uhOh Live Res…" at bounding box center [484, 300] width 968 height 600
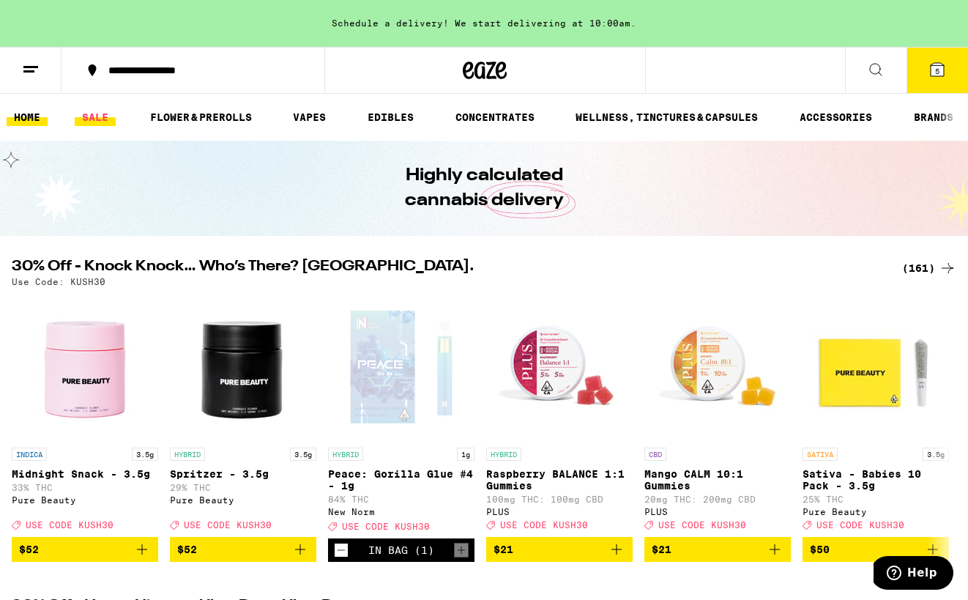
click at [85, 120] on link "SALE" at bounding box center [95, 117] width 41 height 18
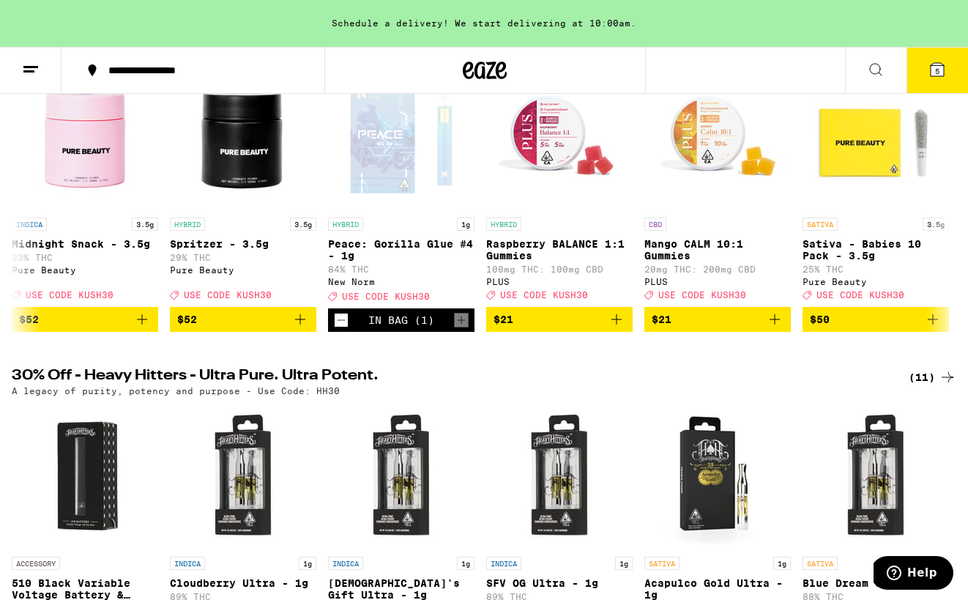
scroll to position [155, 0]
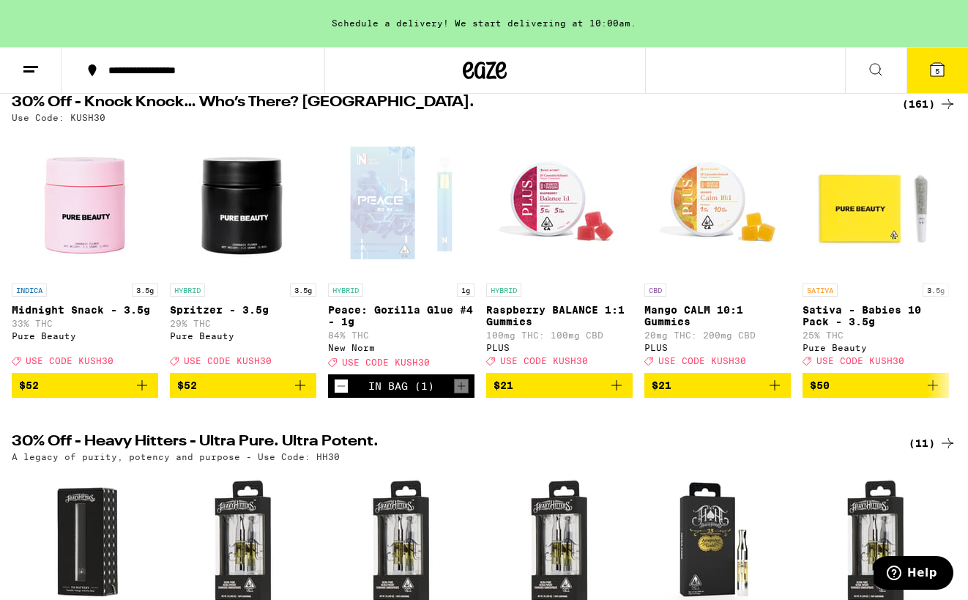
click at [920, 106] on div "(161)" at bounding box center [929, 104] width 54 height 18
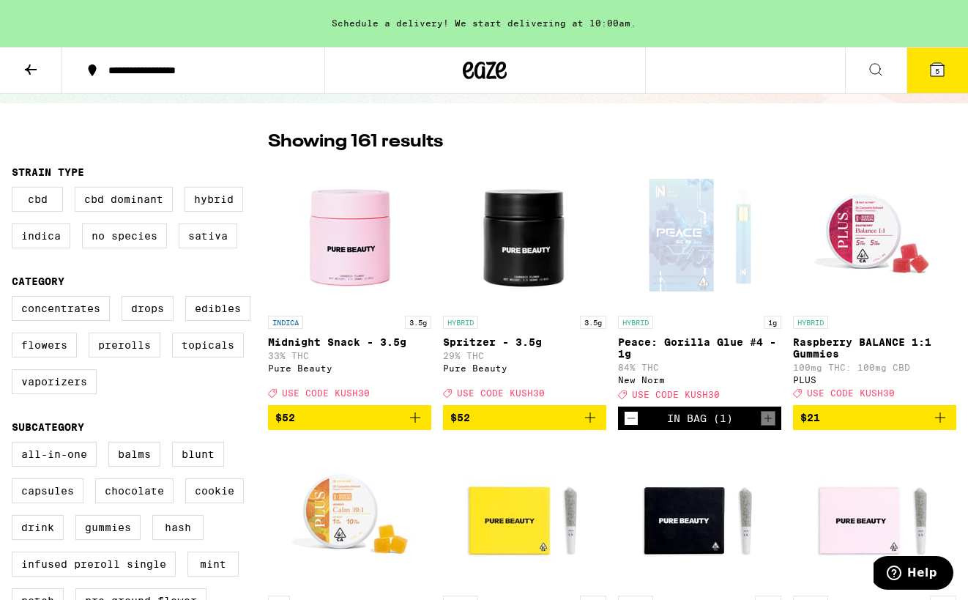
scroll to position [86, 0]
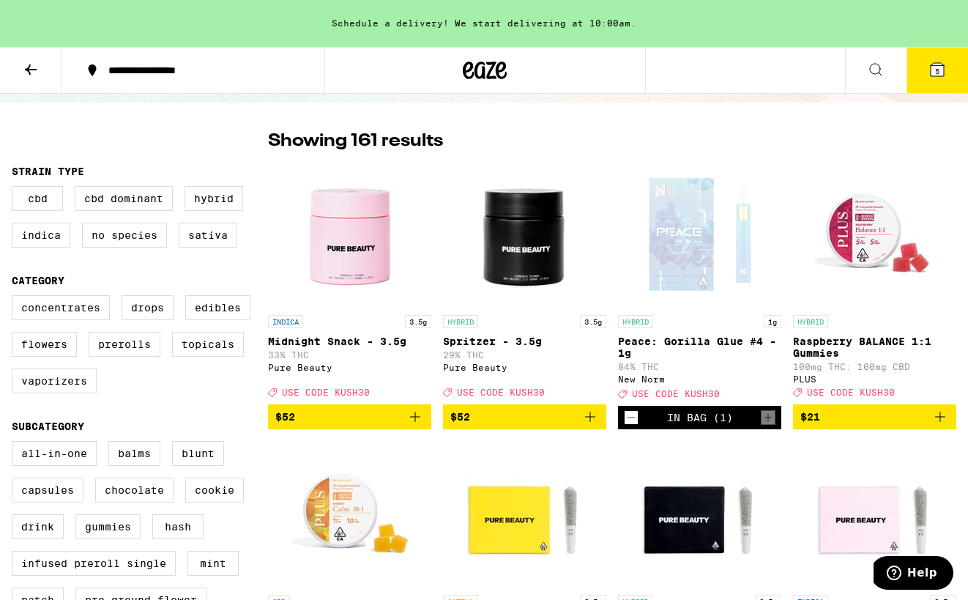
click at [941, 425] on icon "Add to bag" at bounding box center [940, 417] width 18 height 18
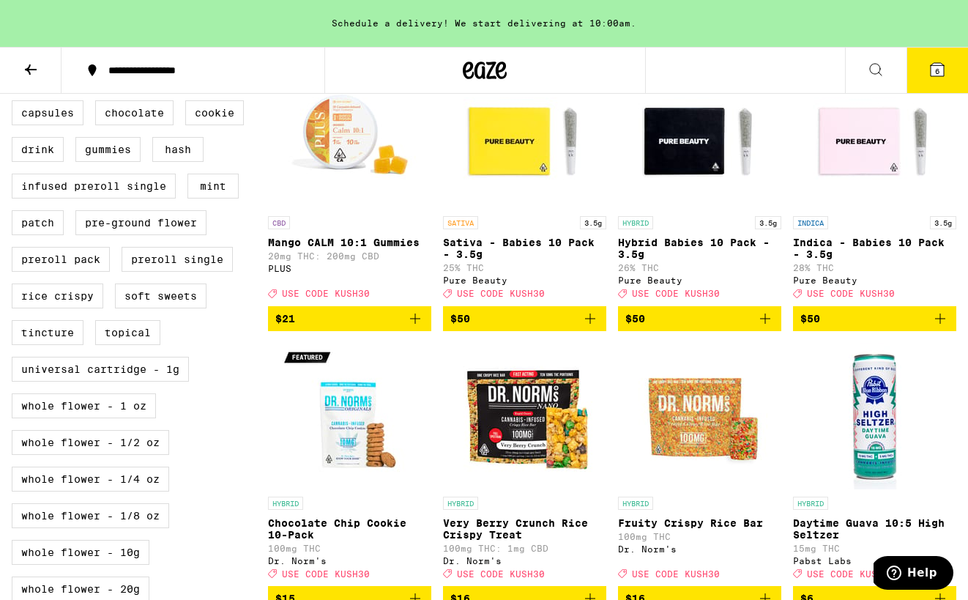
scroll to position [452, 0]
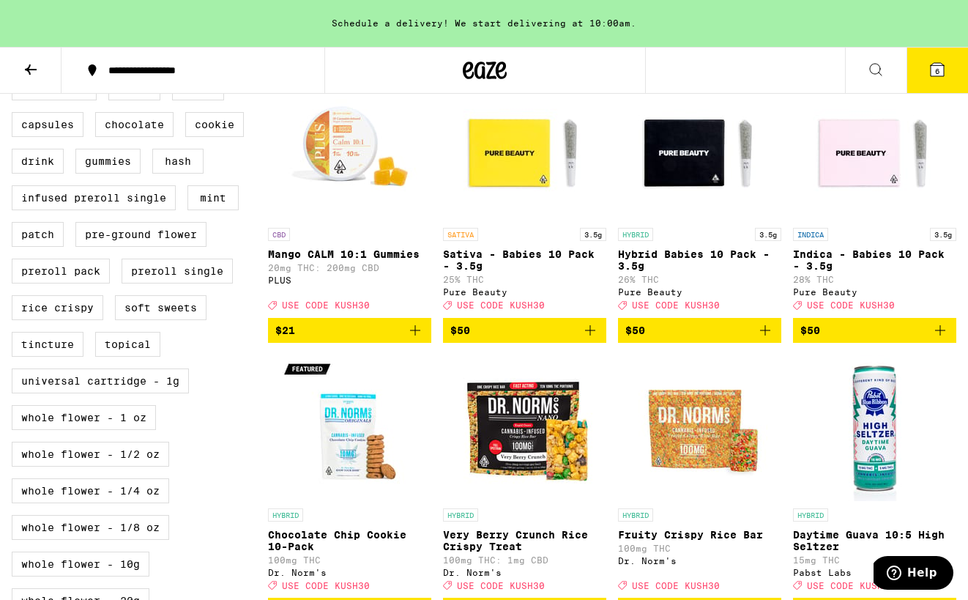
click at [326, 158] on img "Open page for Mango CALM 10:1 Gummies from PLUS" at bounding box center [350, 147] width 146 height 146
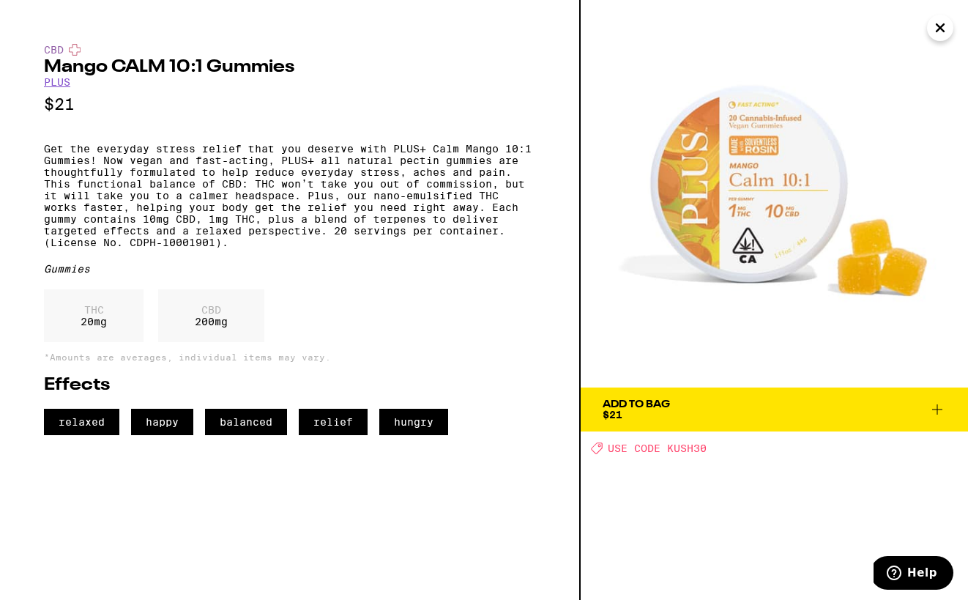
click at [934, 412] on icon at bounding box center [937, 409] width 18 height 18
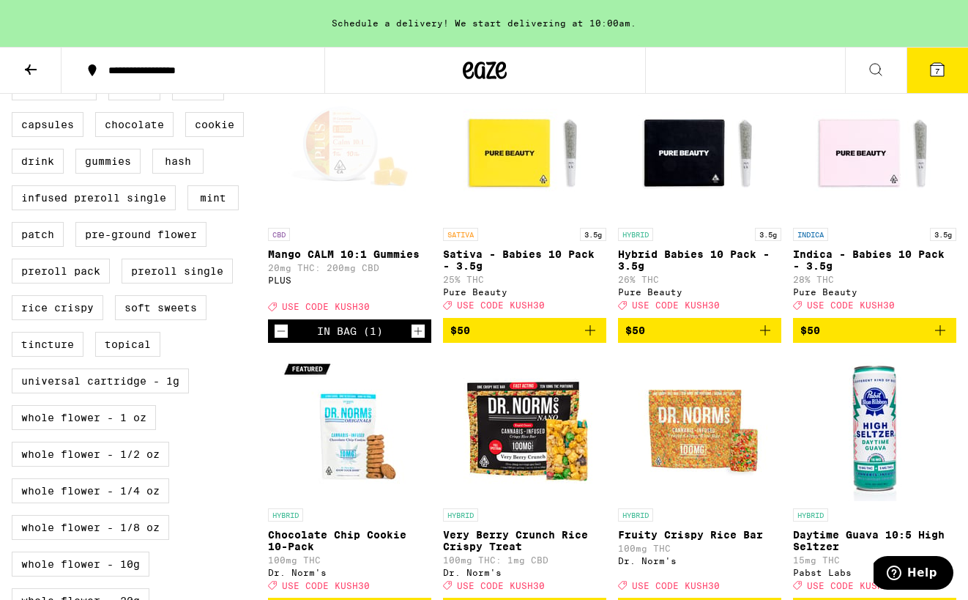
click at [938, 67] on span "7" at bounding box center [937, 71] width 4 height 9
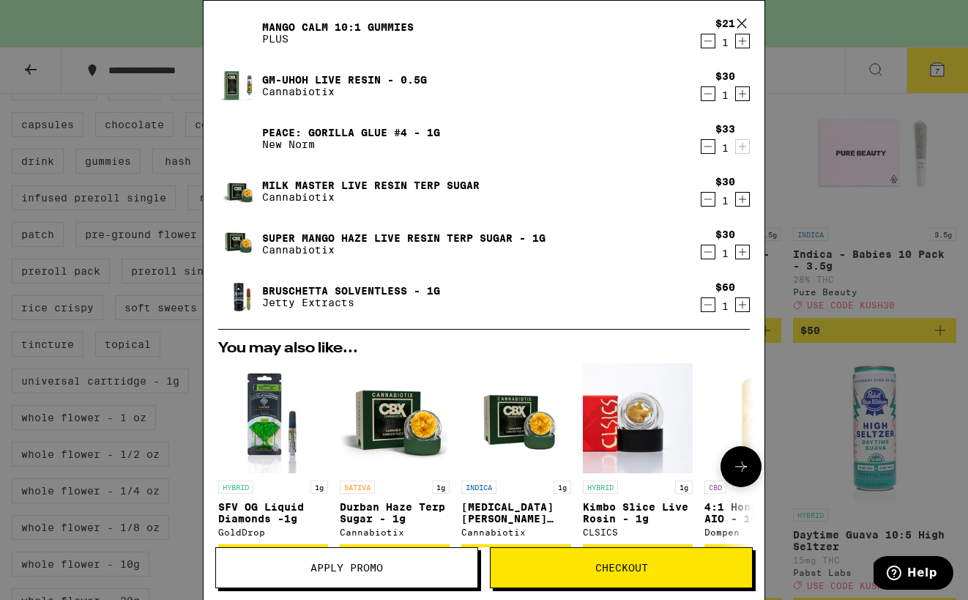
scroll to position [160, 0]
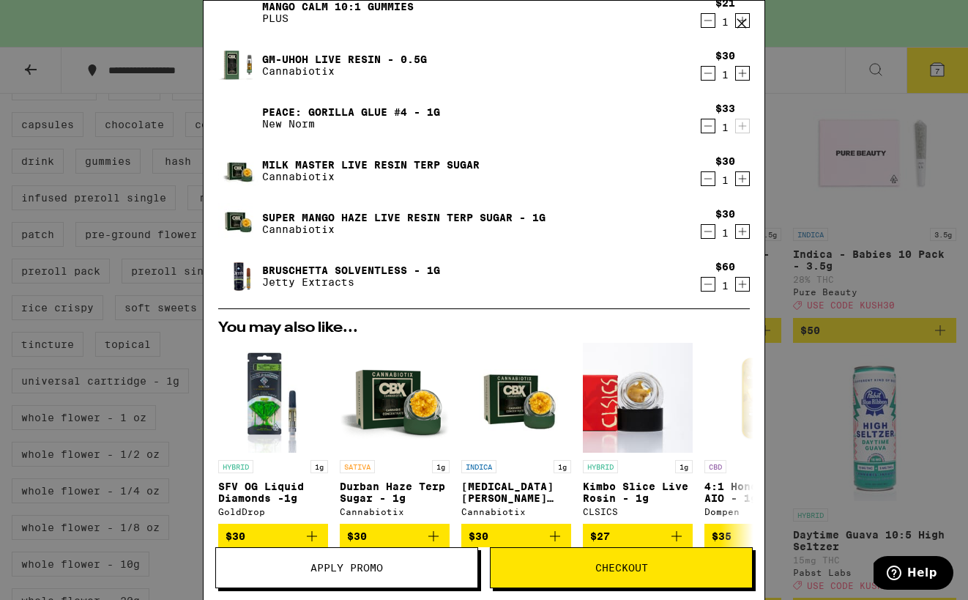
click at [343, 572] on span "Apply Promo" at bounding box center [346, 567] width 72 height 10
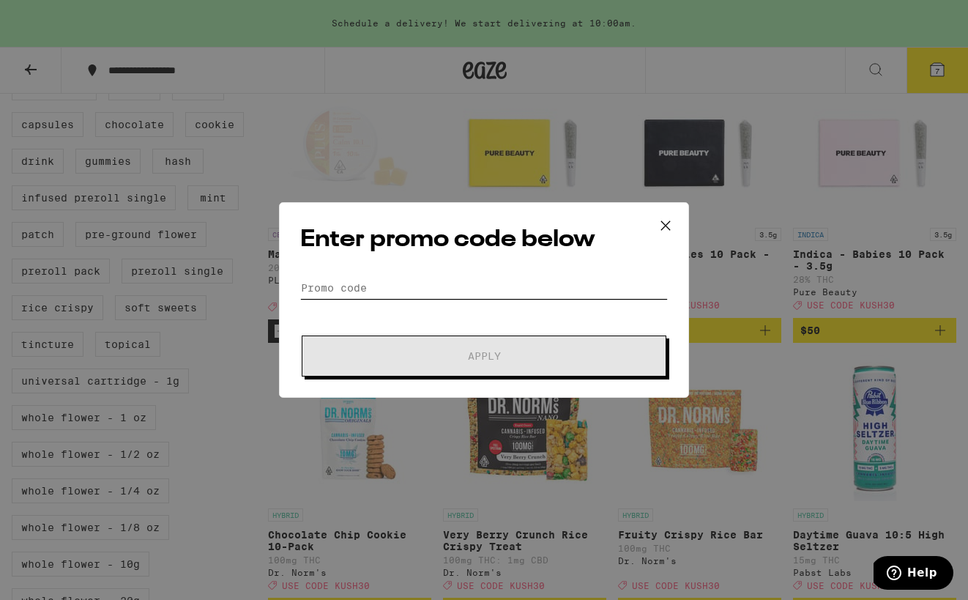
click at [365, 287] on input "Promo Code" at bounding box center [483, 288] width 367 height 22
paste input "KUSH30"
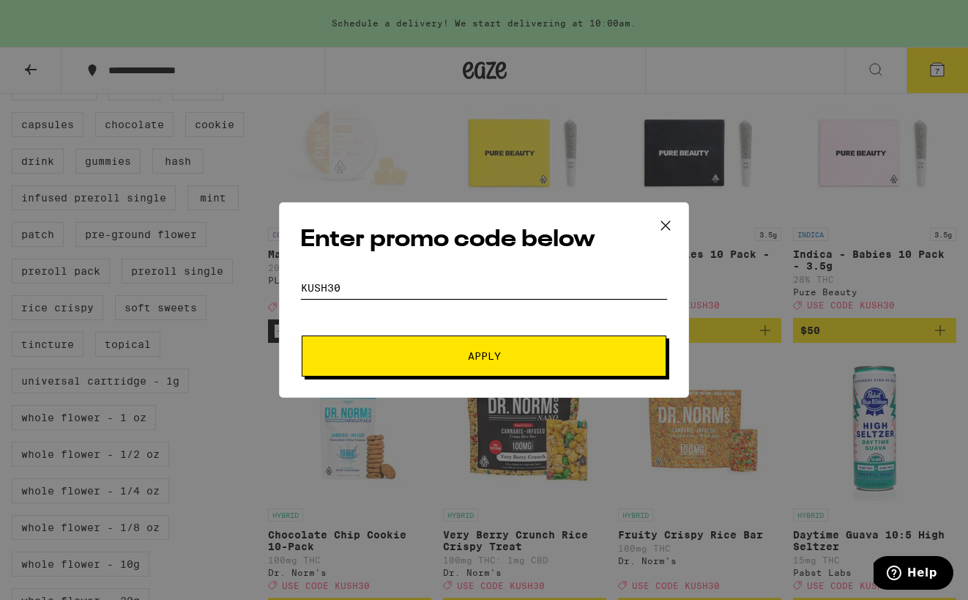
type input "KUSH30"
click at [370, 345] on button "Apply" at bounding box center [484, 355] width 365 height 41
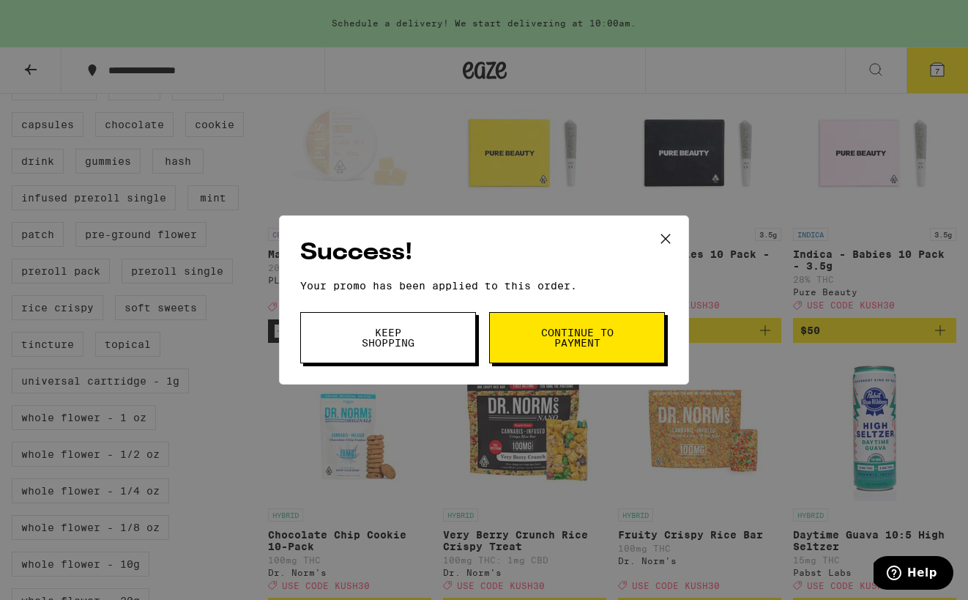
click at [433, 330] on button "Keep Shopping" at bounding box center [388, 337] width 176 height 51
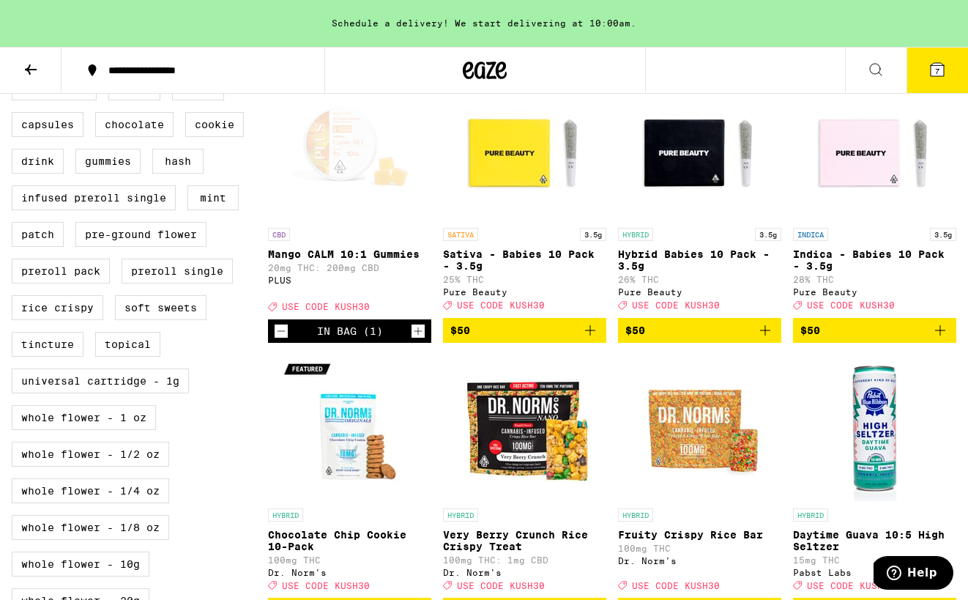
click at [944, 70] on icon at bounding box center [936, 69] width 13 height 13
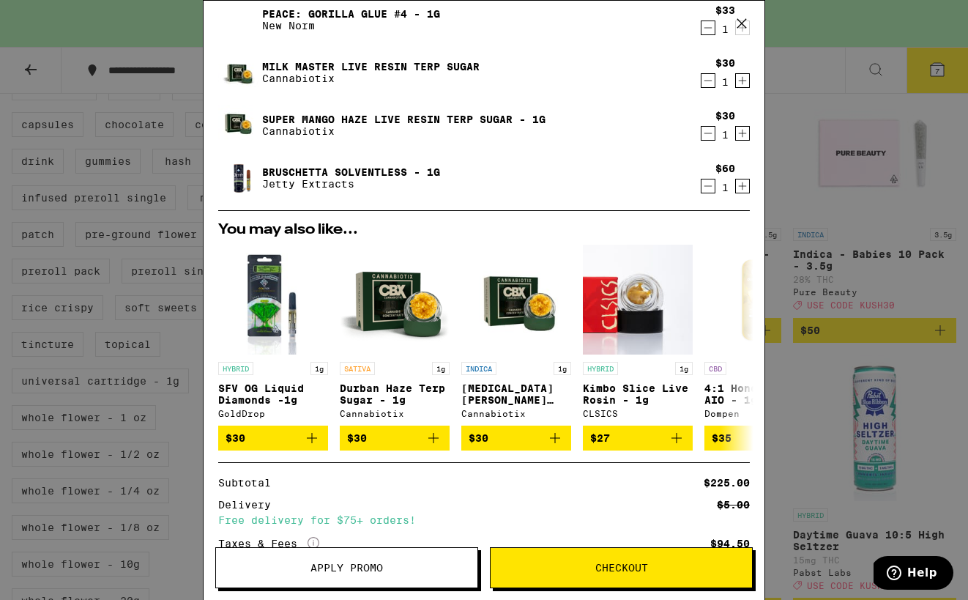
scroll to position [397, 0]
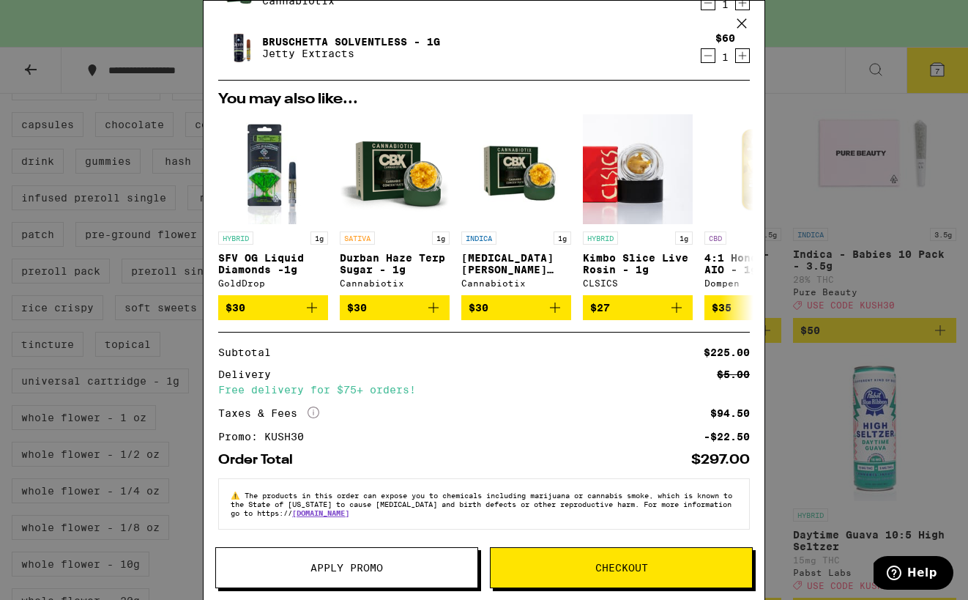
click at [599, 580] on button "Checkout" at bounding box center [621, 567] width 263 height 41
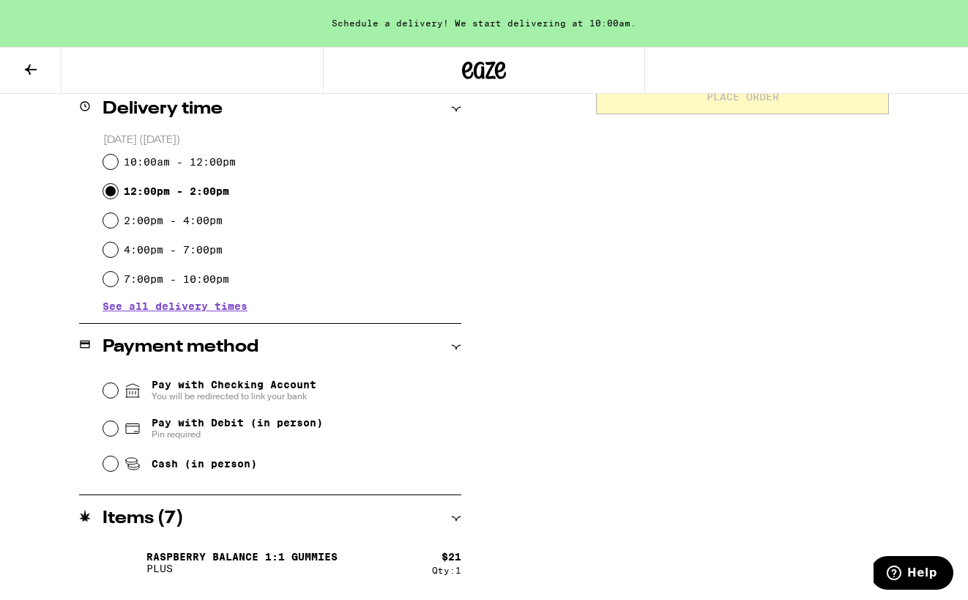
scroll to position [397, 0]
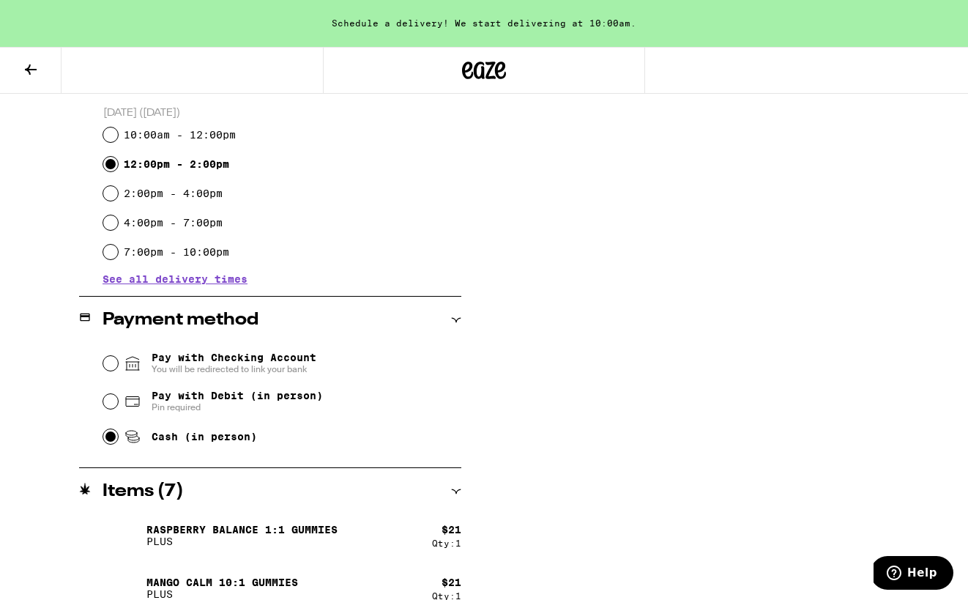
click at [111, 441] on input "Cash (in person)" at bounding box center [110, 436] width 15 height 15
radio input "true"
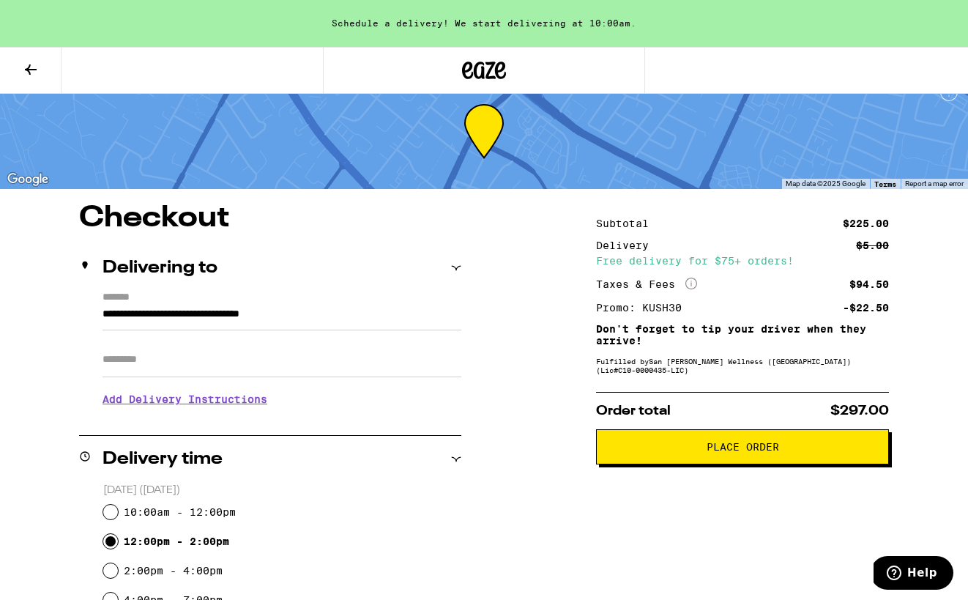
scroll to position [0, 0]
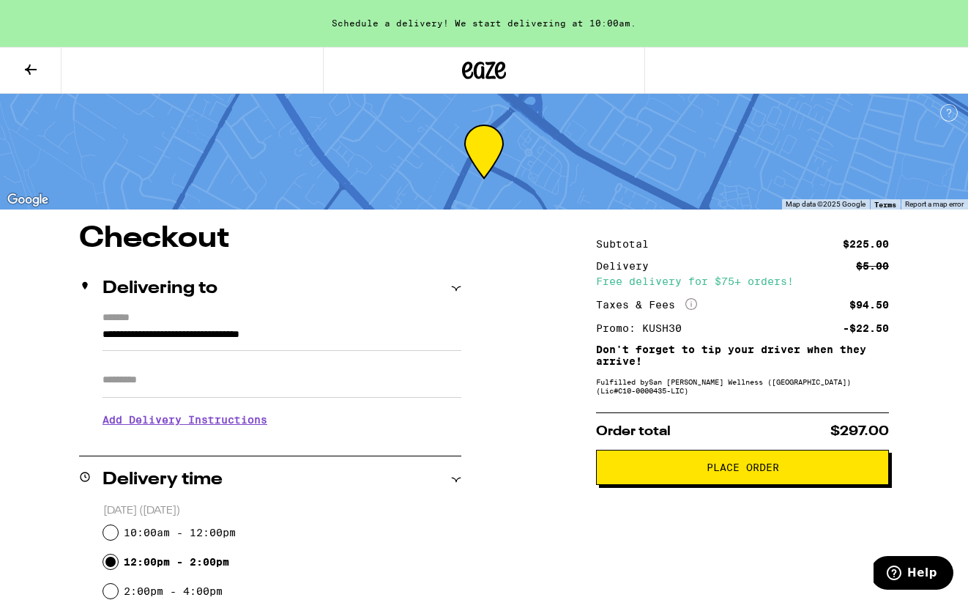
click at [695, 471] on span "Place Order" at bounding box center [742, 467] width 268 height 10
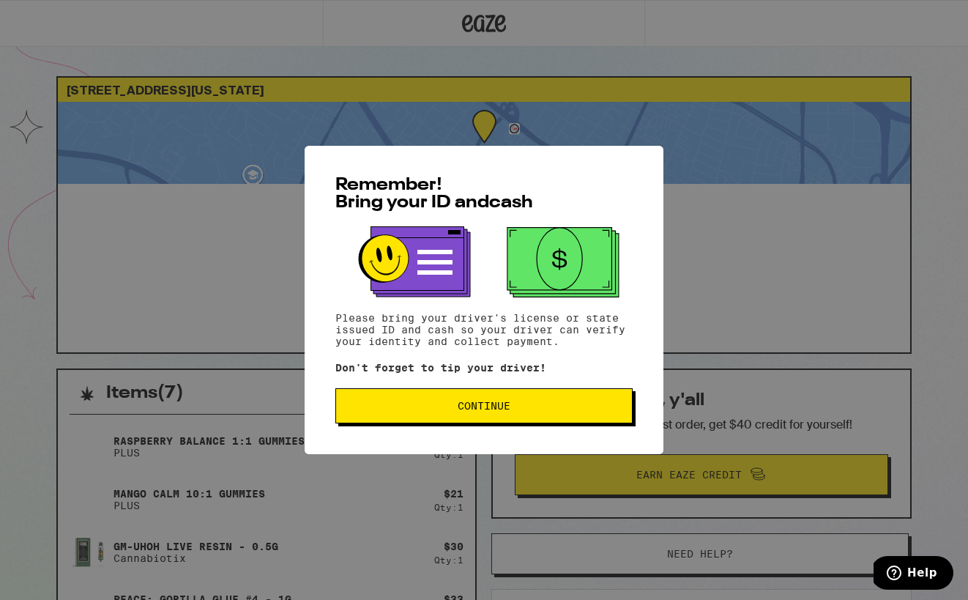
click at [536, 411] on span "Continue" at bounding box center [484, 405] width 272 height 10
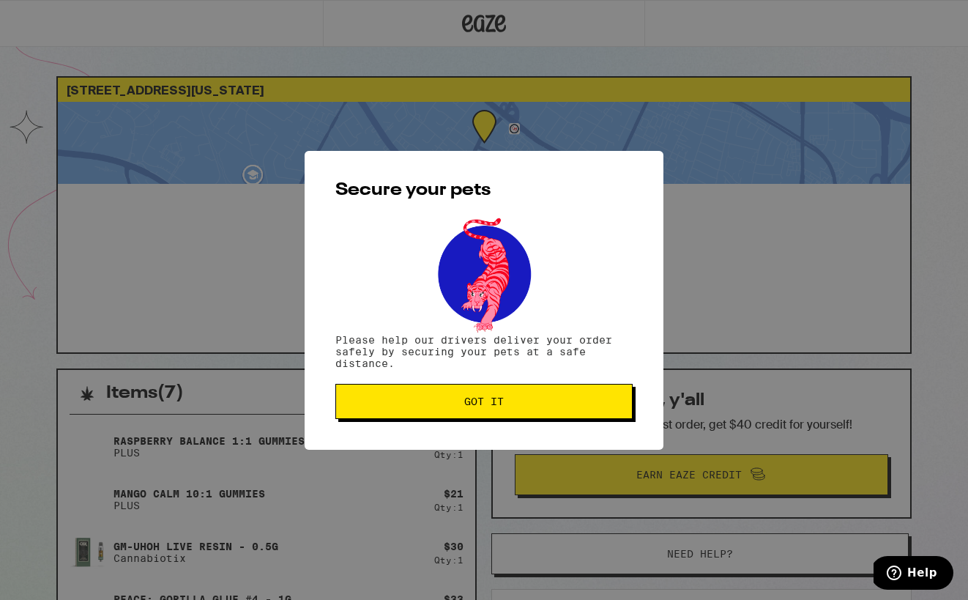
click at [536, 411] on button "Got it" at bounding box center [483, 401] width 297 height 35
